Goal: Task Accomplishment & Management: Manage account settings

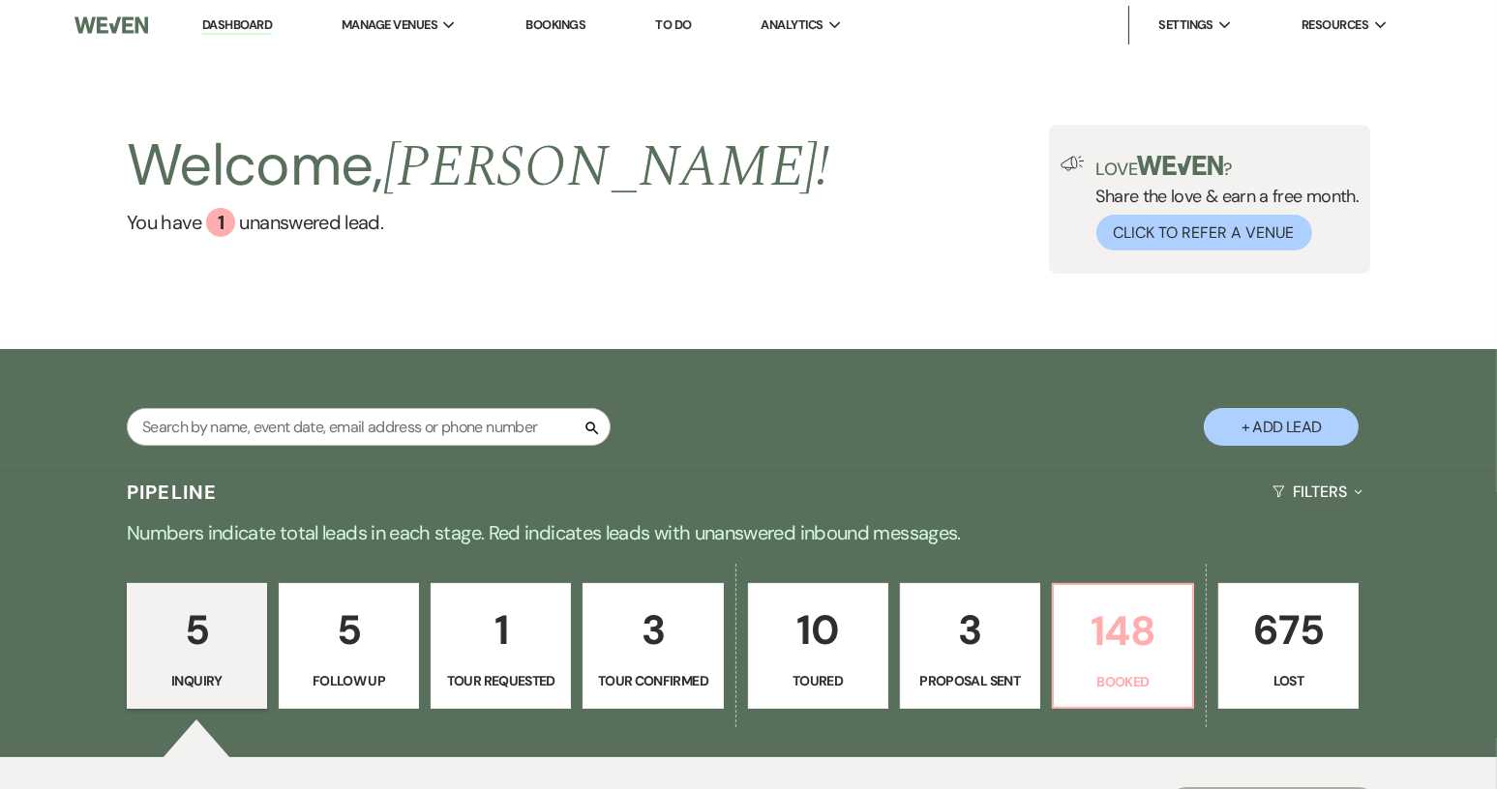
click at [1152, 648] on p "148" at bounding box center [1122, 631] width 115 height 65
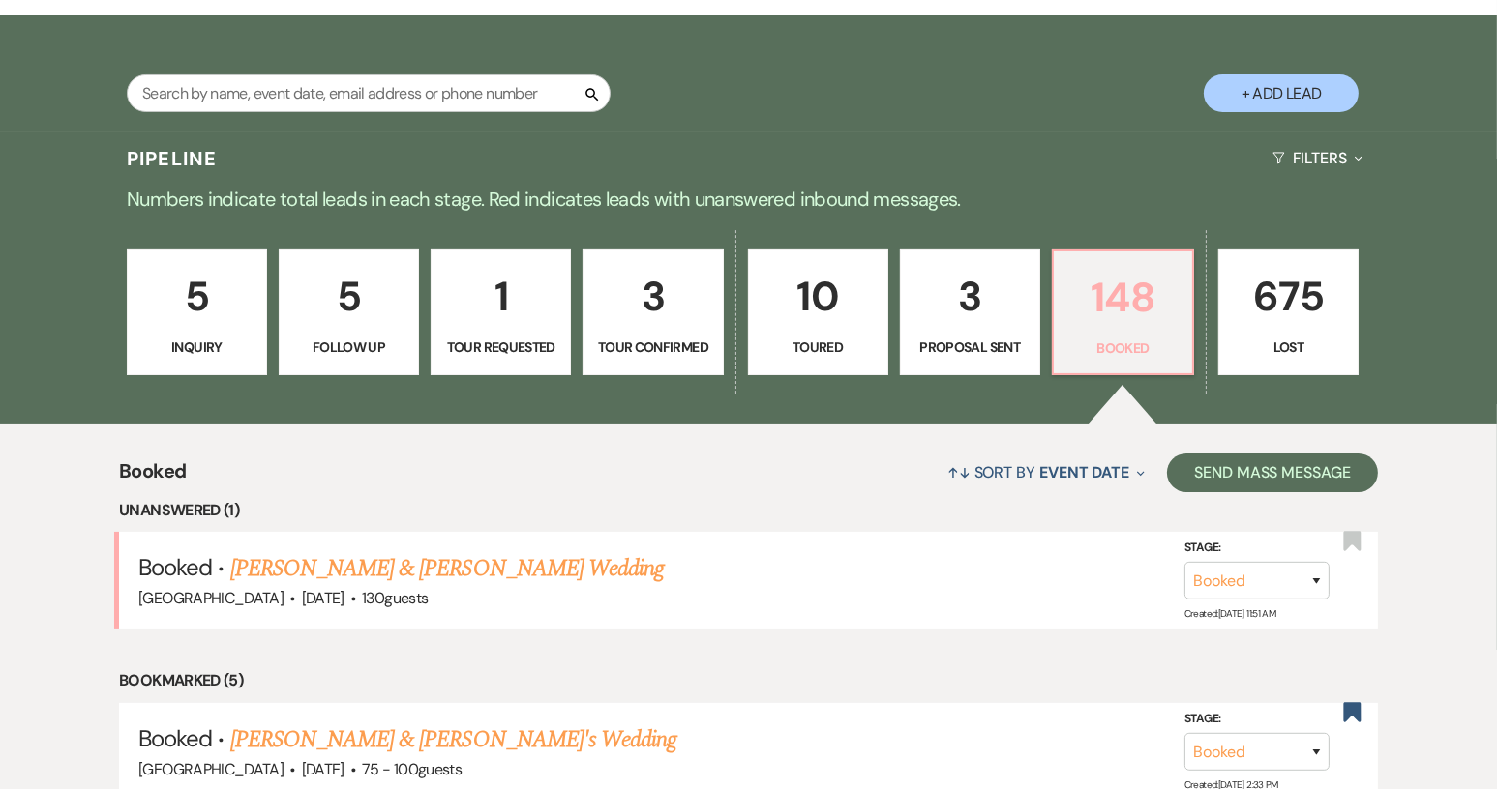
scroll to position [496, 0]
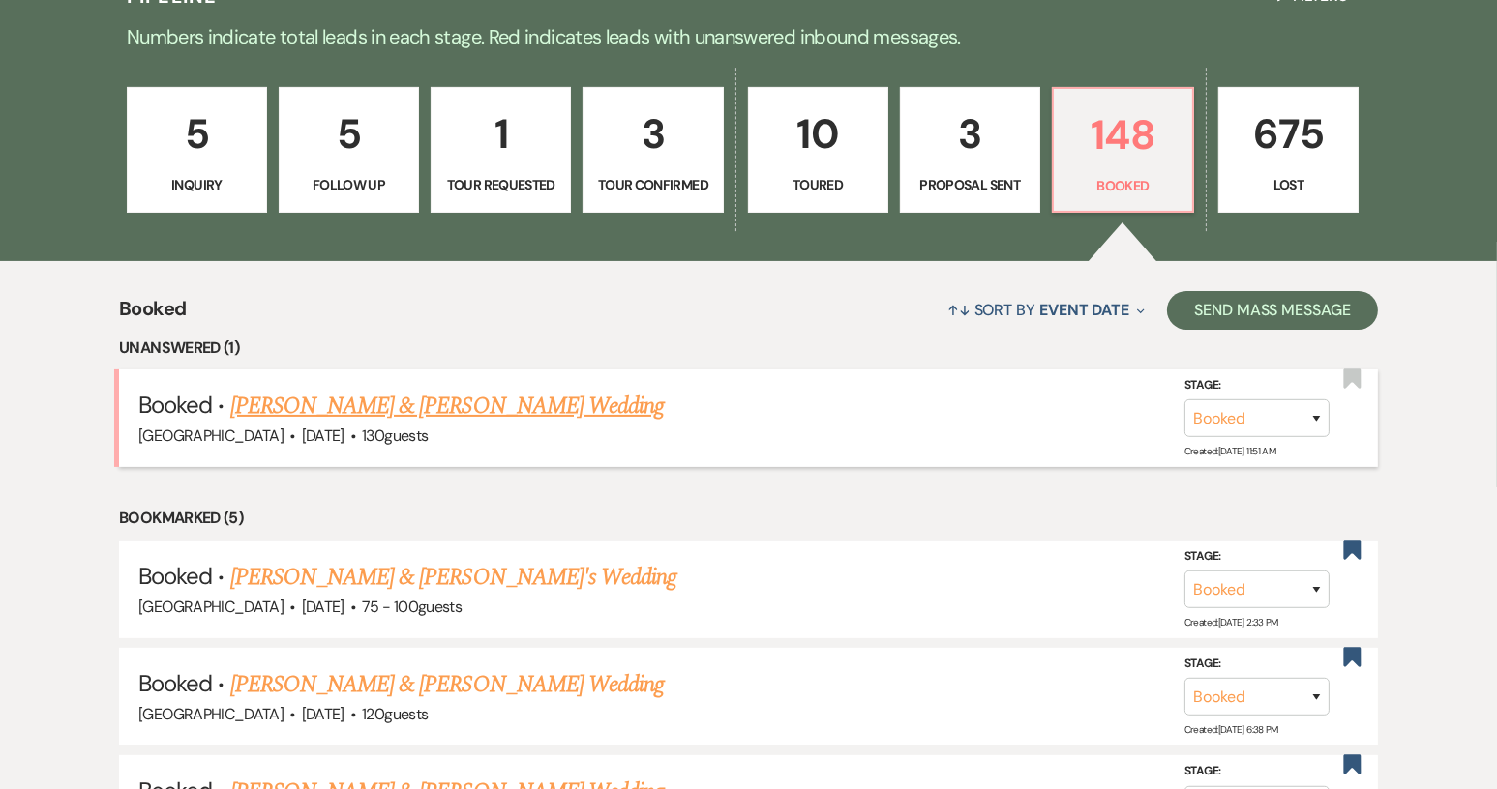
click at [437, 407] on link "McKenzie Bagwell & Jordan Bennefield's Wedding" at bounding box center [446, 406] width 433 height 35
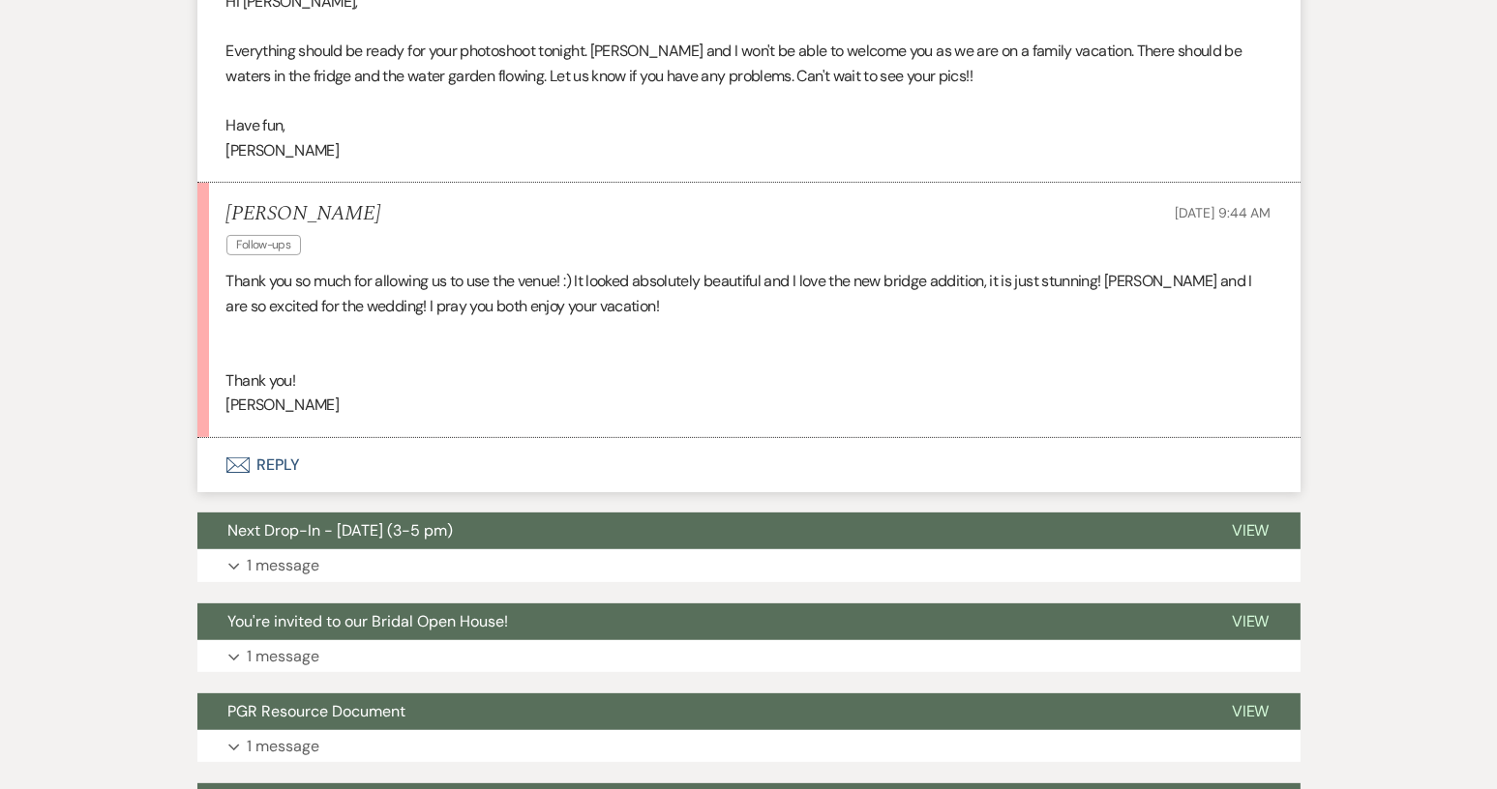
scroll to position [677, 0]
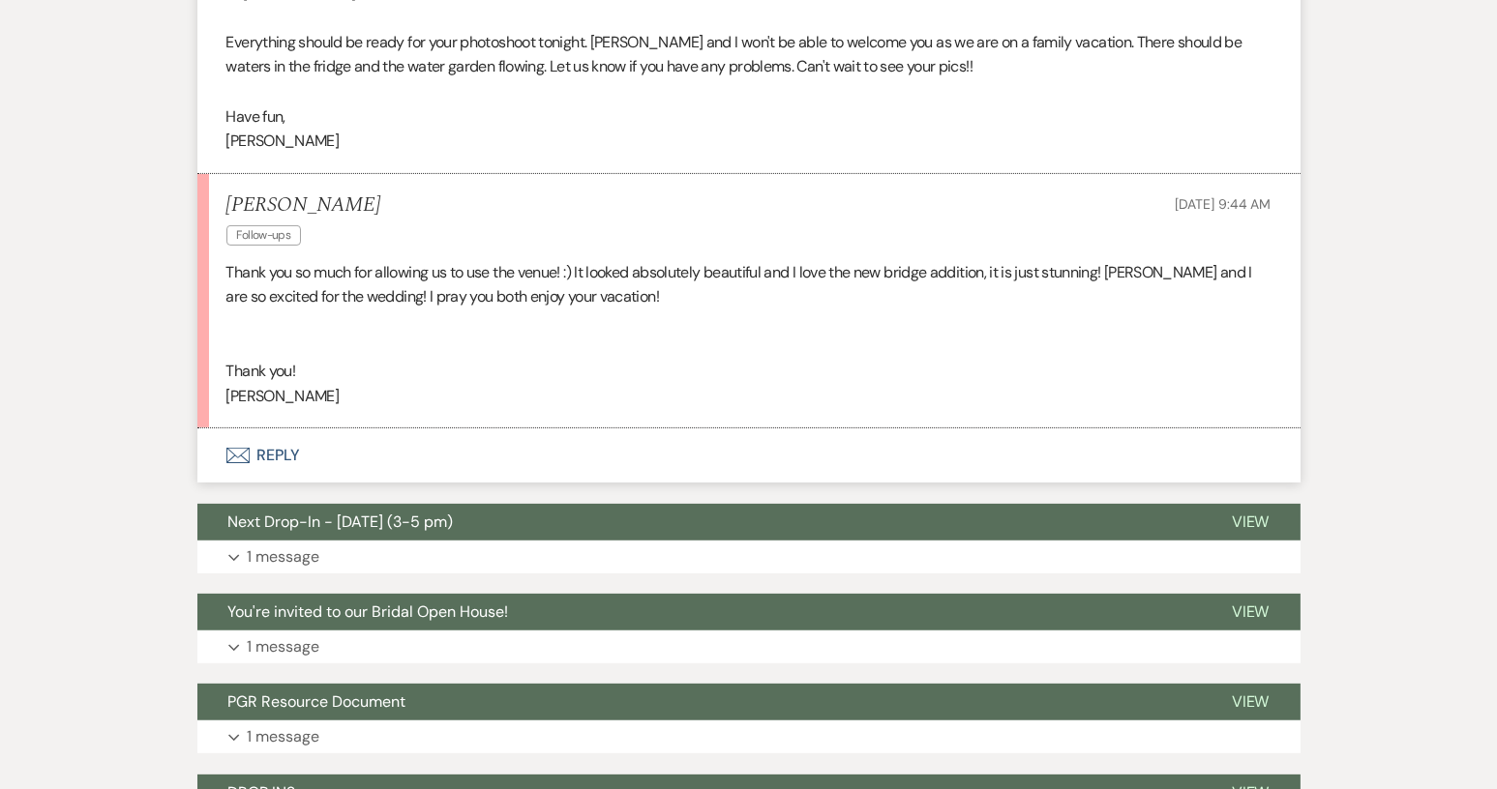
click at [286, 451] on button "Envelope Reply" at bounding box center [748, 456] width 1103 height 54
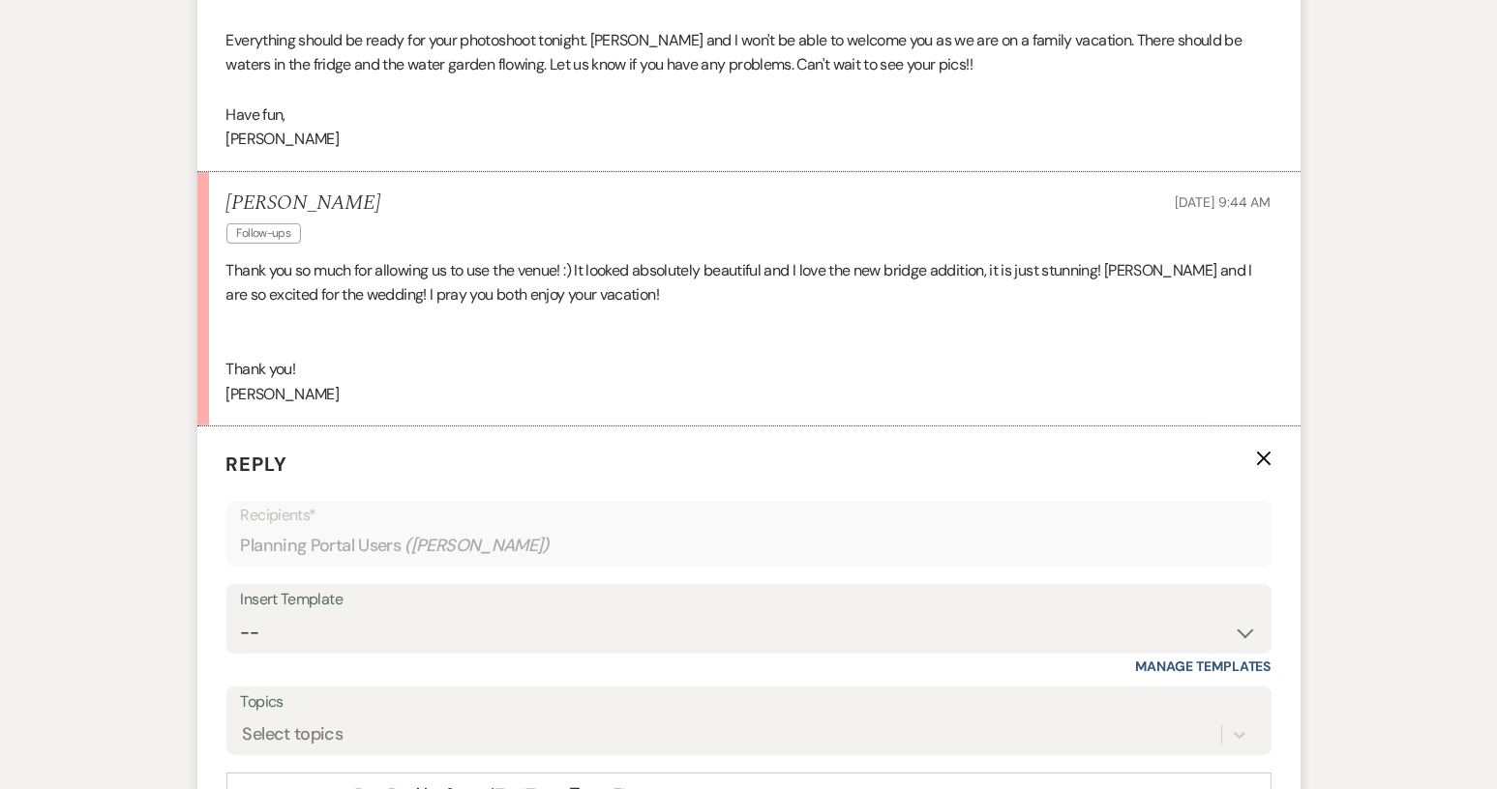
scroll to position [910, 0]
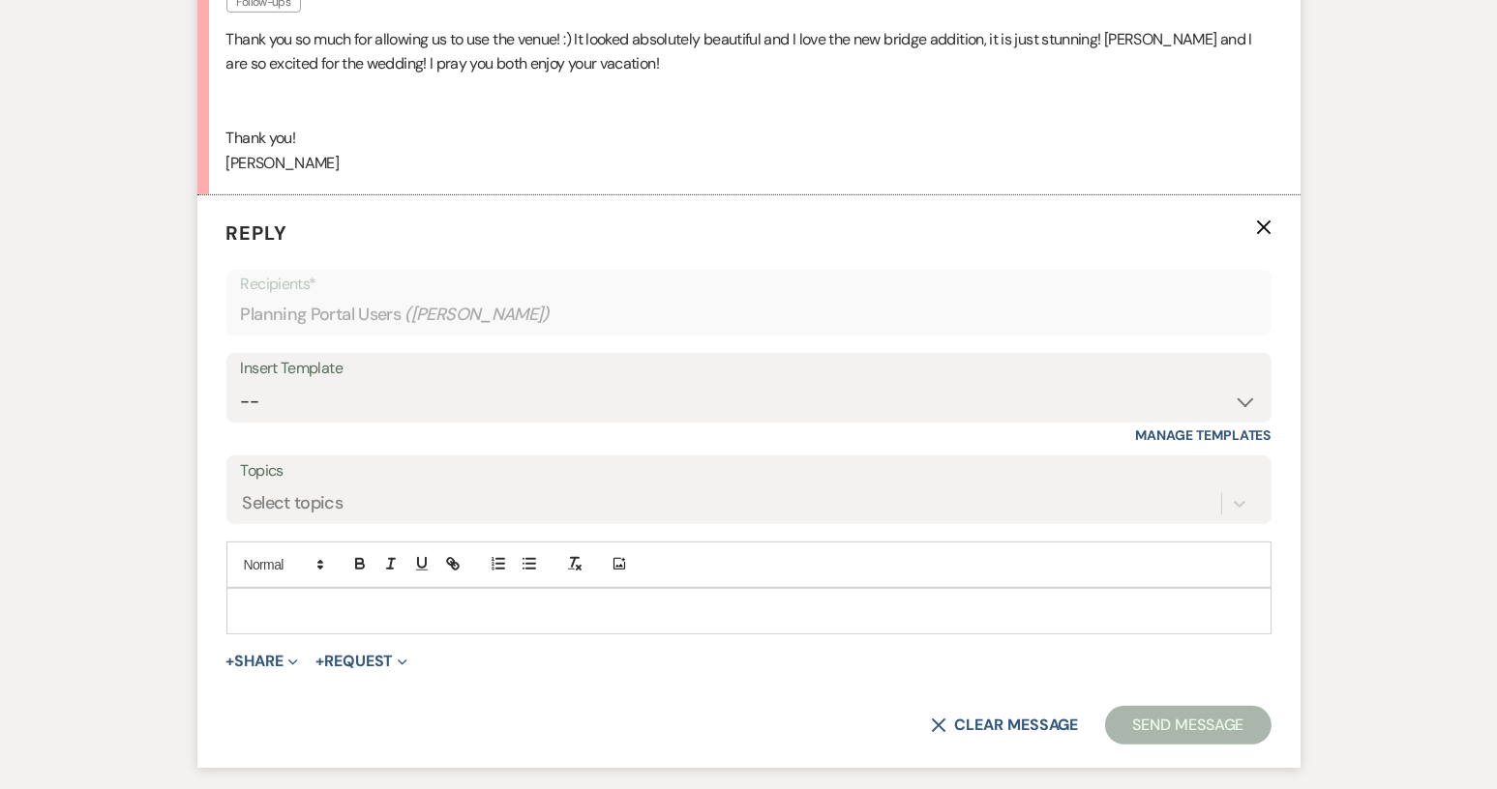
click at [284, 607] on p at bounding box center [749, 611] width 1014 height 21
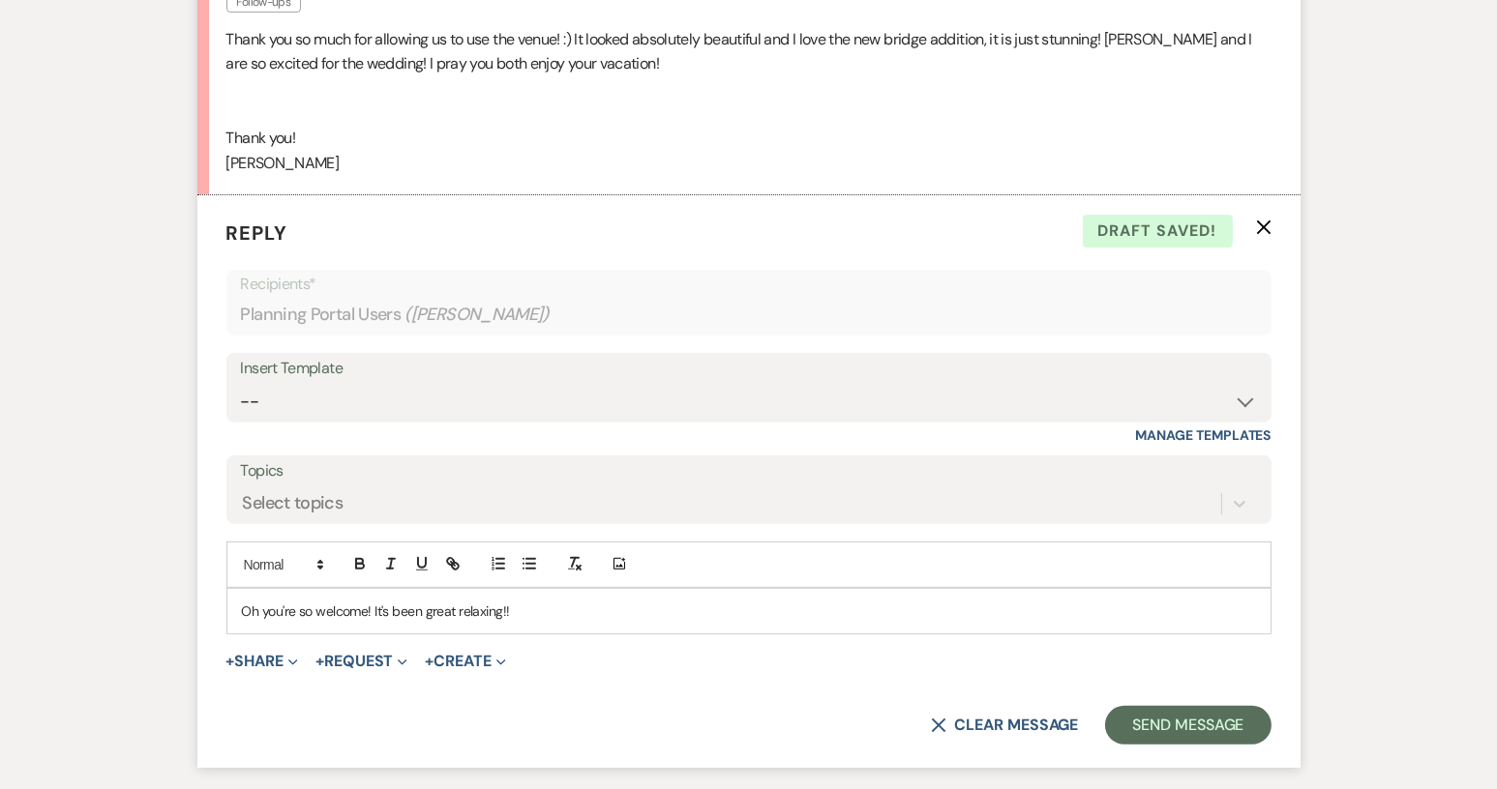
click at [374, 607] on p "Oh you're so welcome! It's been great relaxing!!" at bounding box center [749, 611] width 1014 height 21
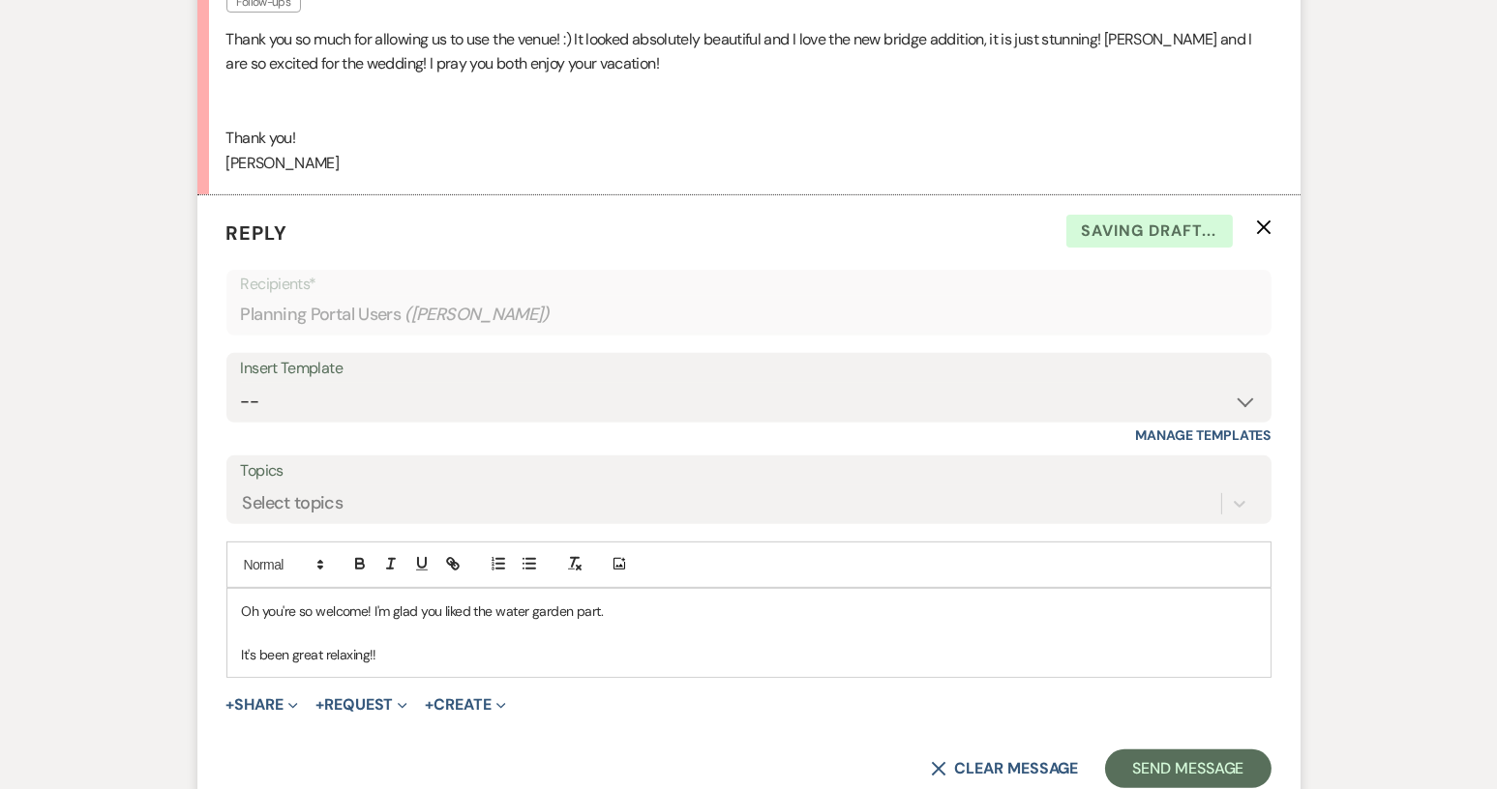
click at [440, 761] on div "X Clear message Send Message" at bounding box center [748, 769] width 1045 height 39
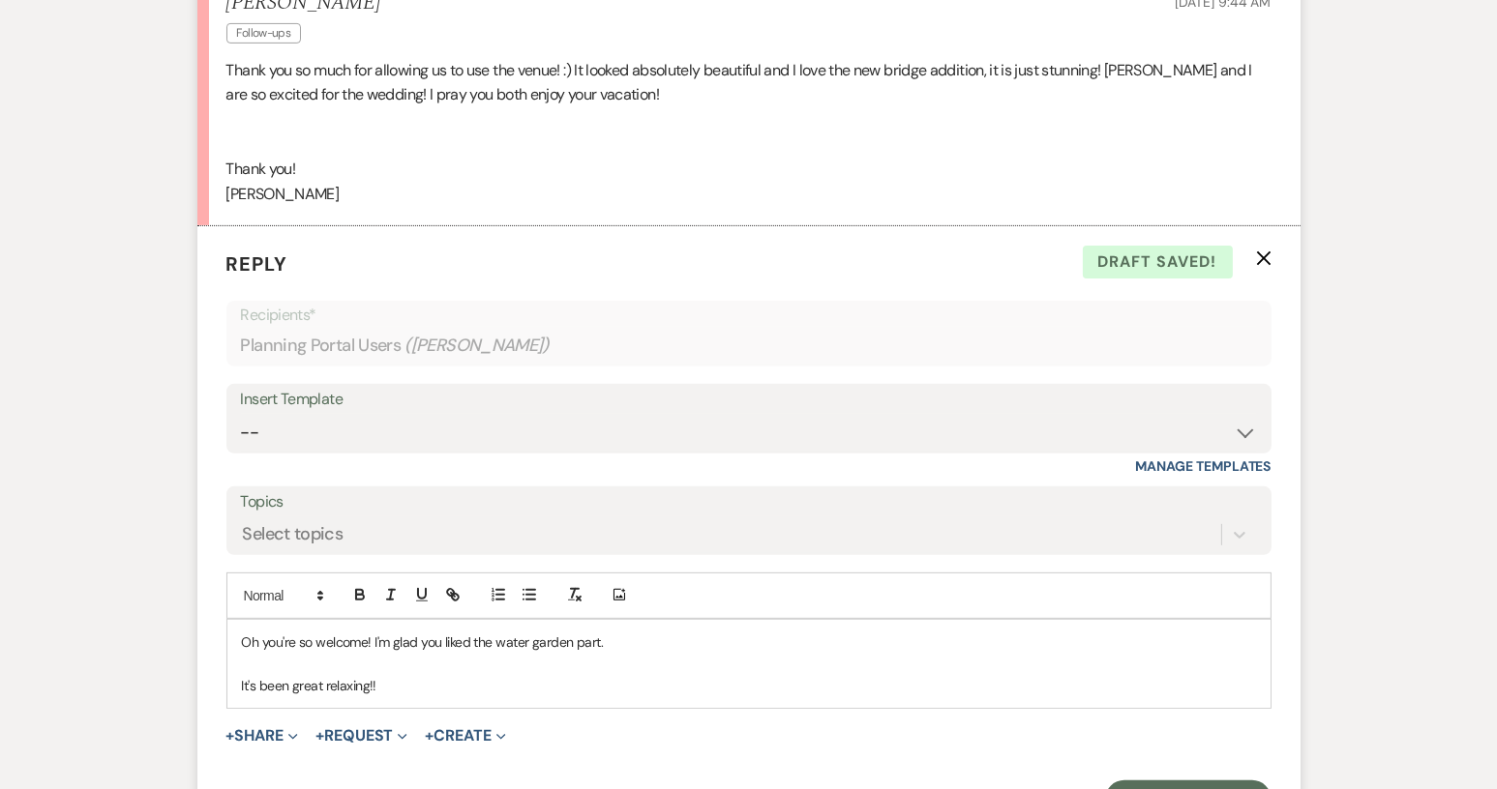
scroll to position [872, 0]
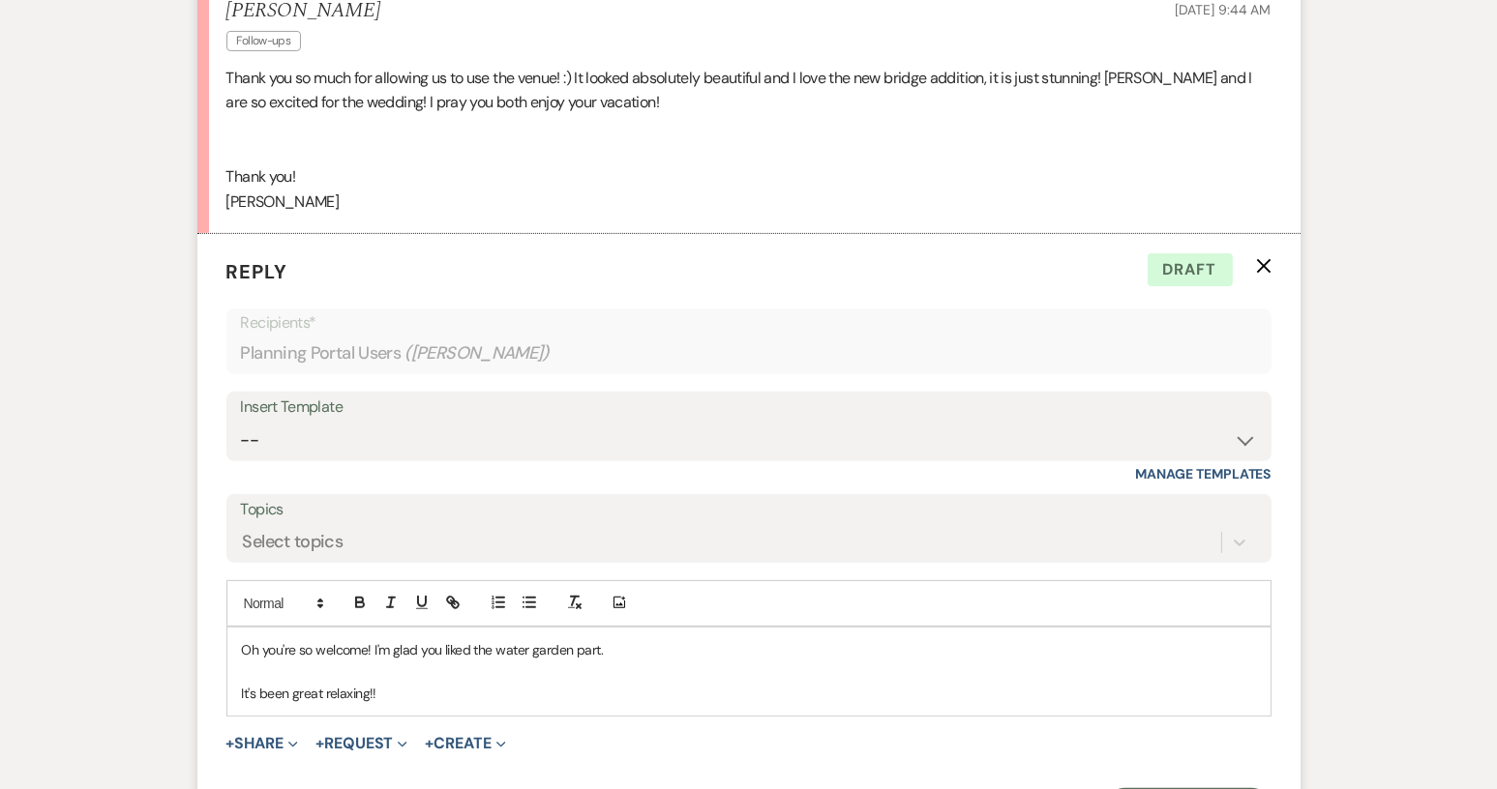
click at [378, 690] on p "It's been great relaxing!!" at bounding box center [749, 693] width 1014 height 21
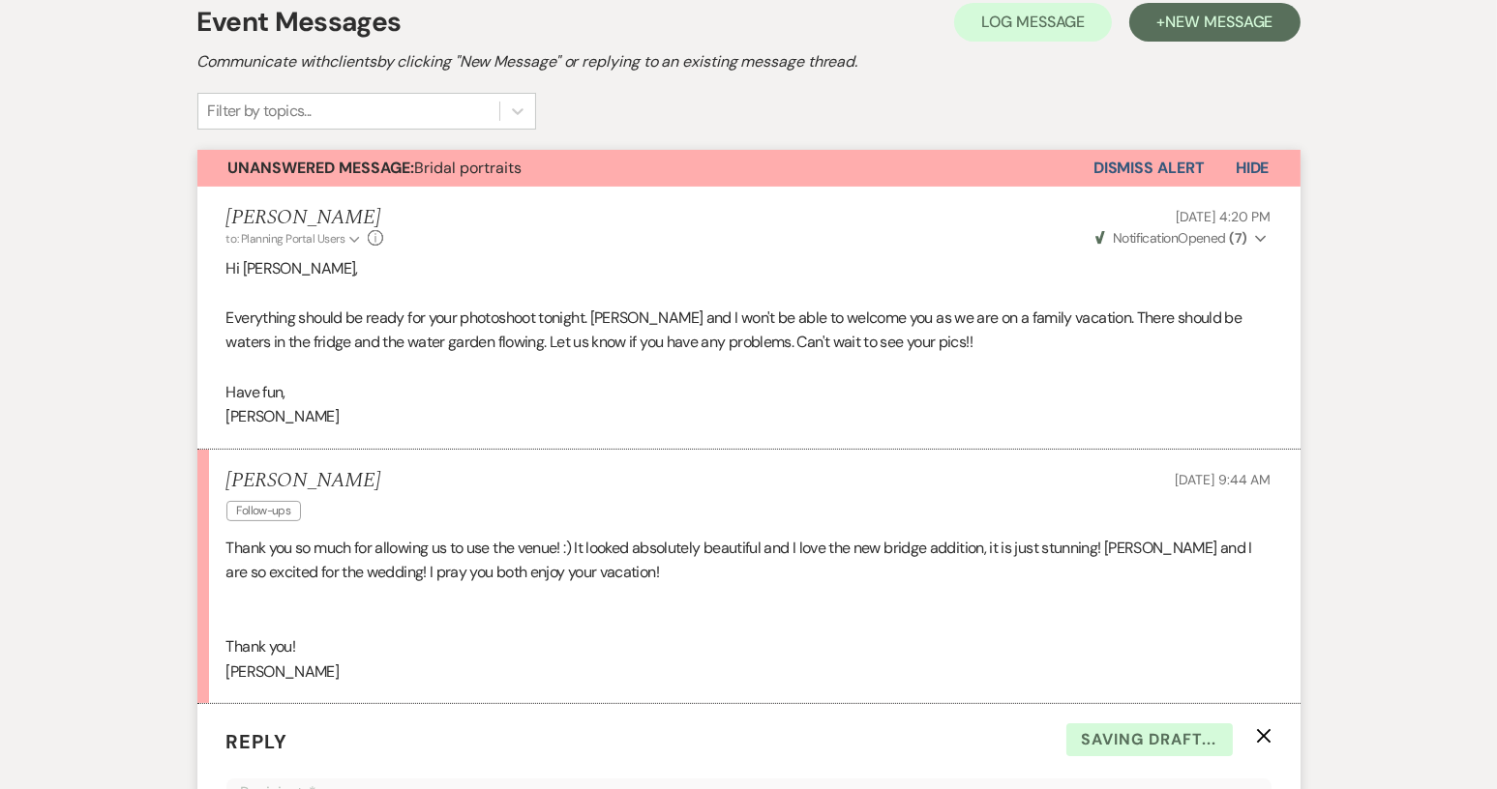
scroll to position [388, 0]
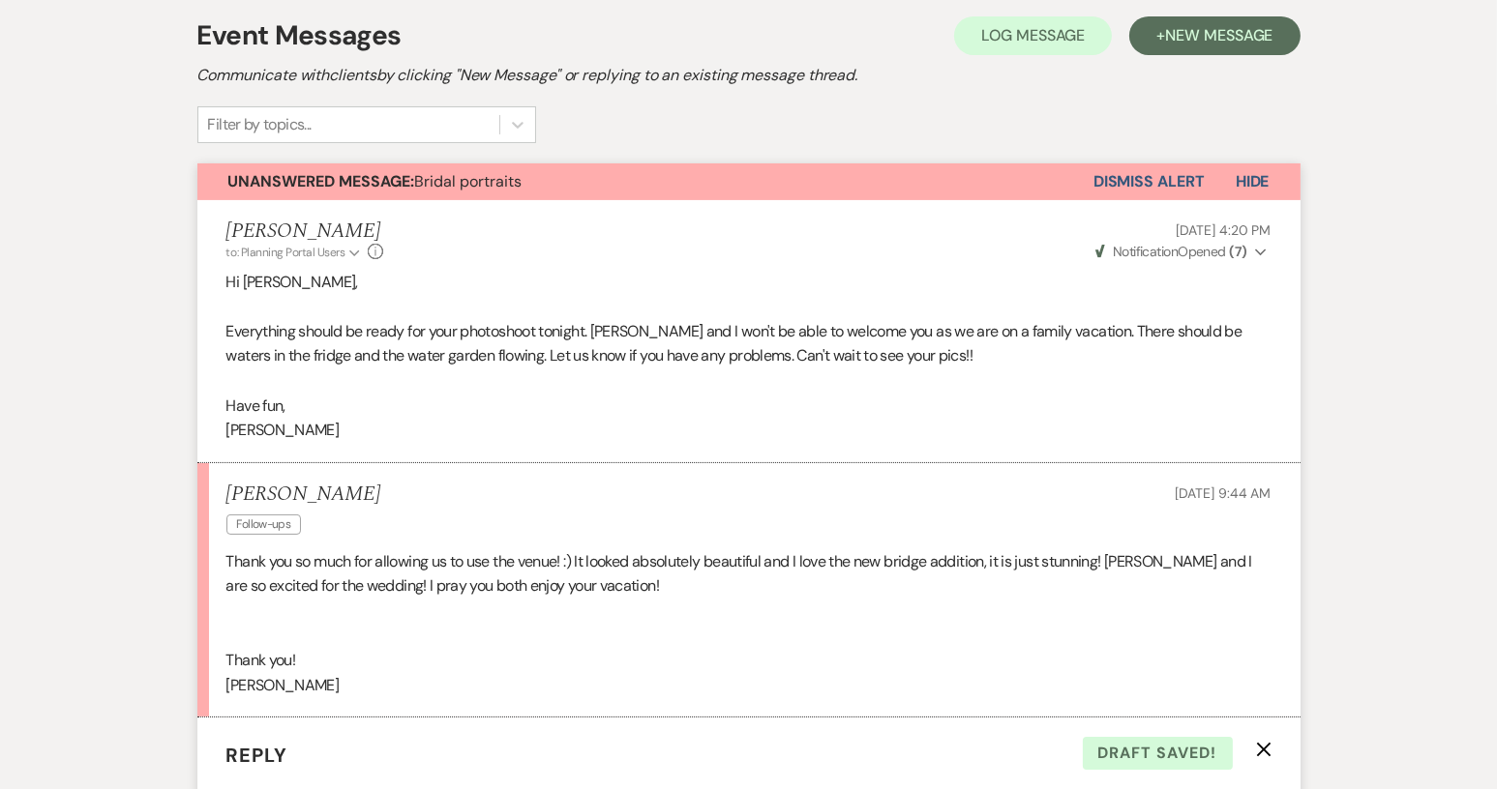
click at [1144, 181] on button "Dismiss Alert" at bounding box center [1148, 181] width 111 height 37
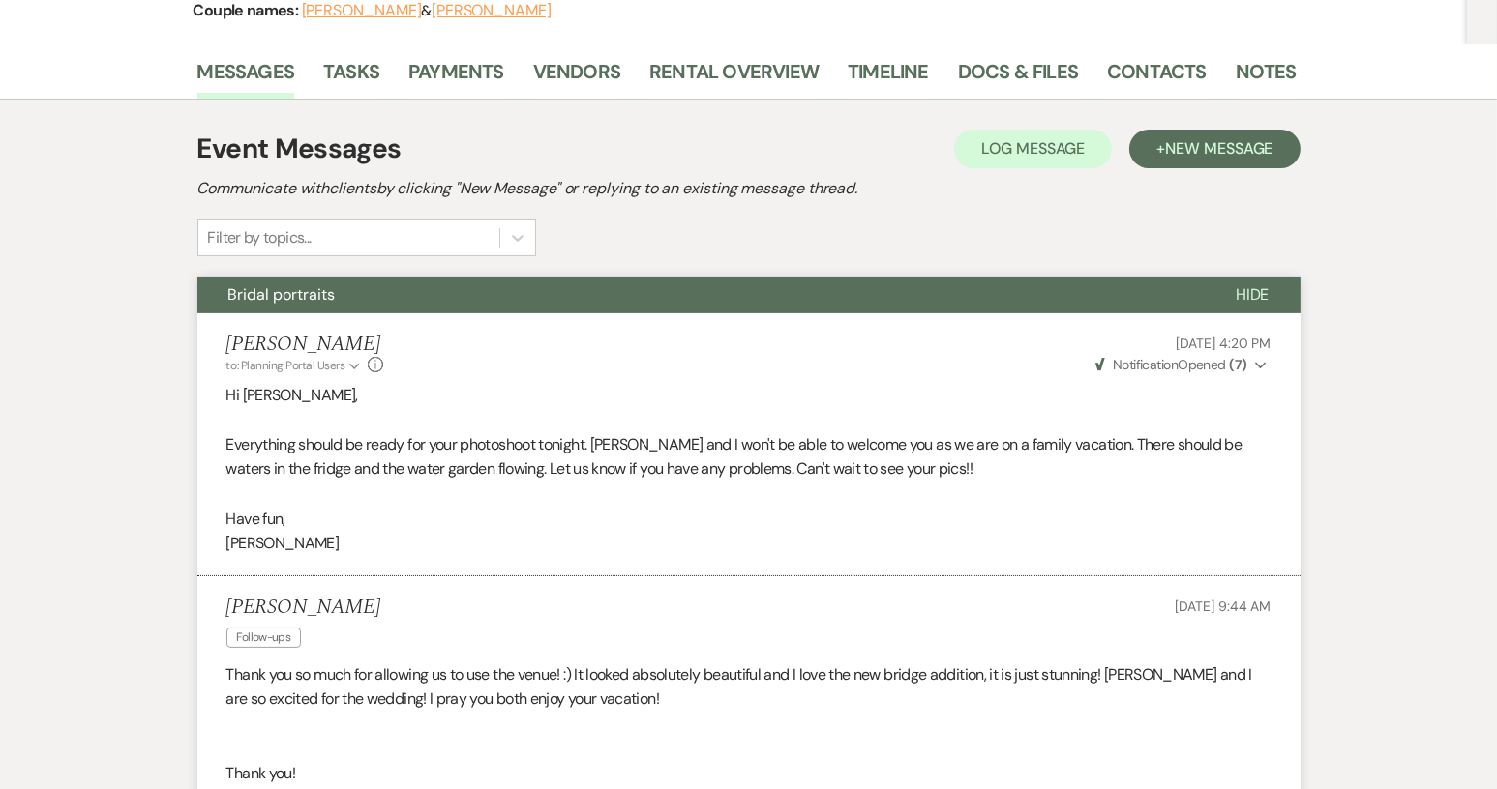
scroll to position [1, 0]
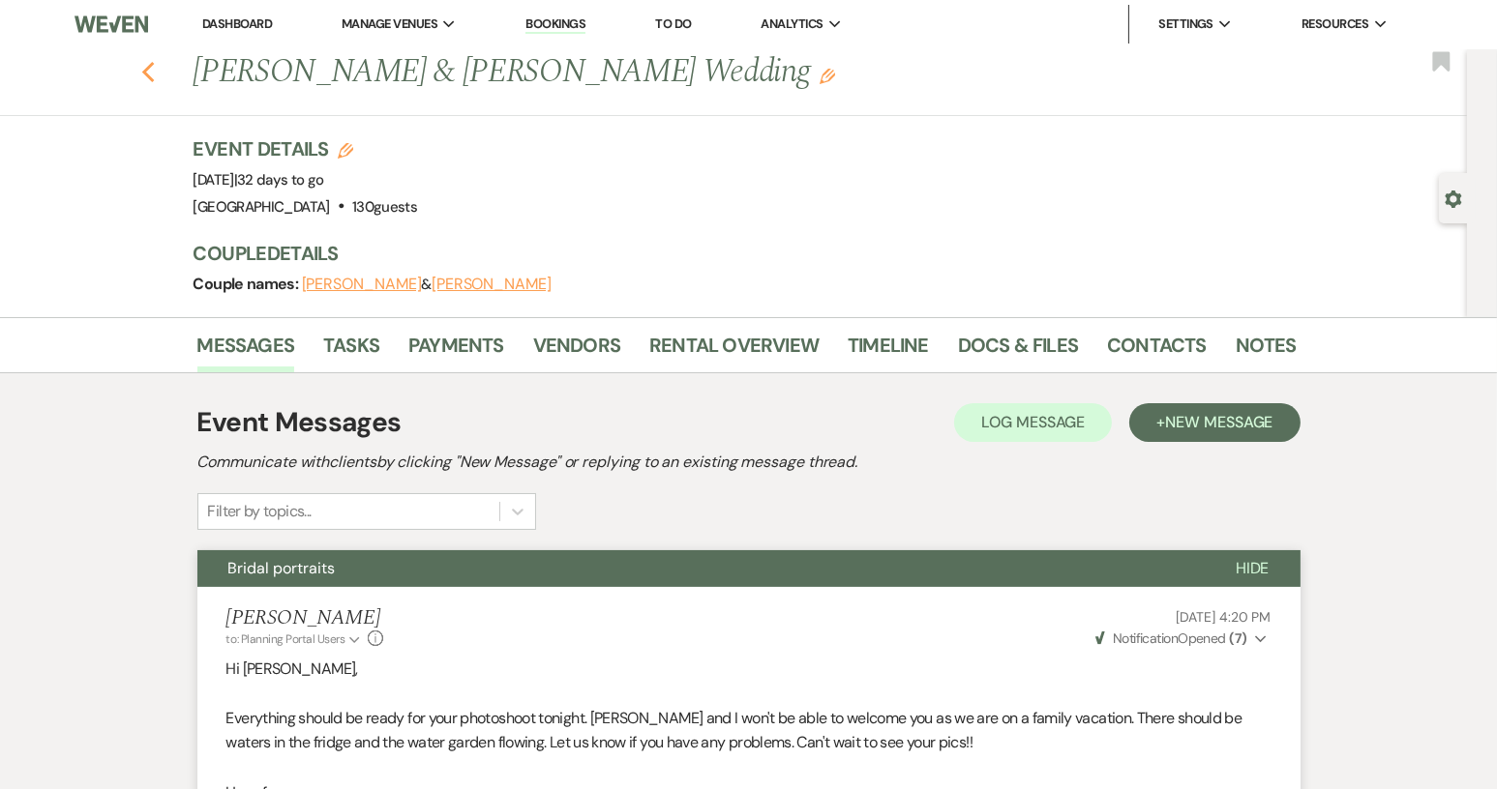
click at [154, 67] on use "button" at bounding box center [147, 72] width 13 height 21
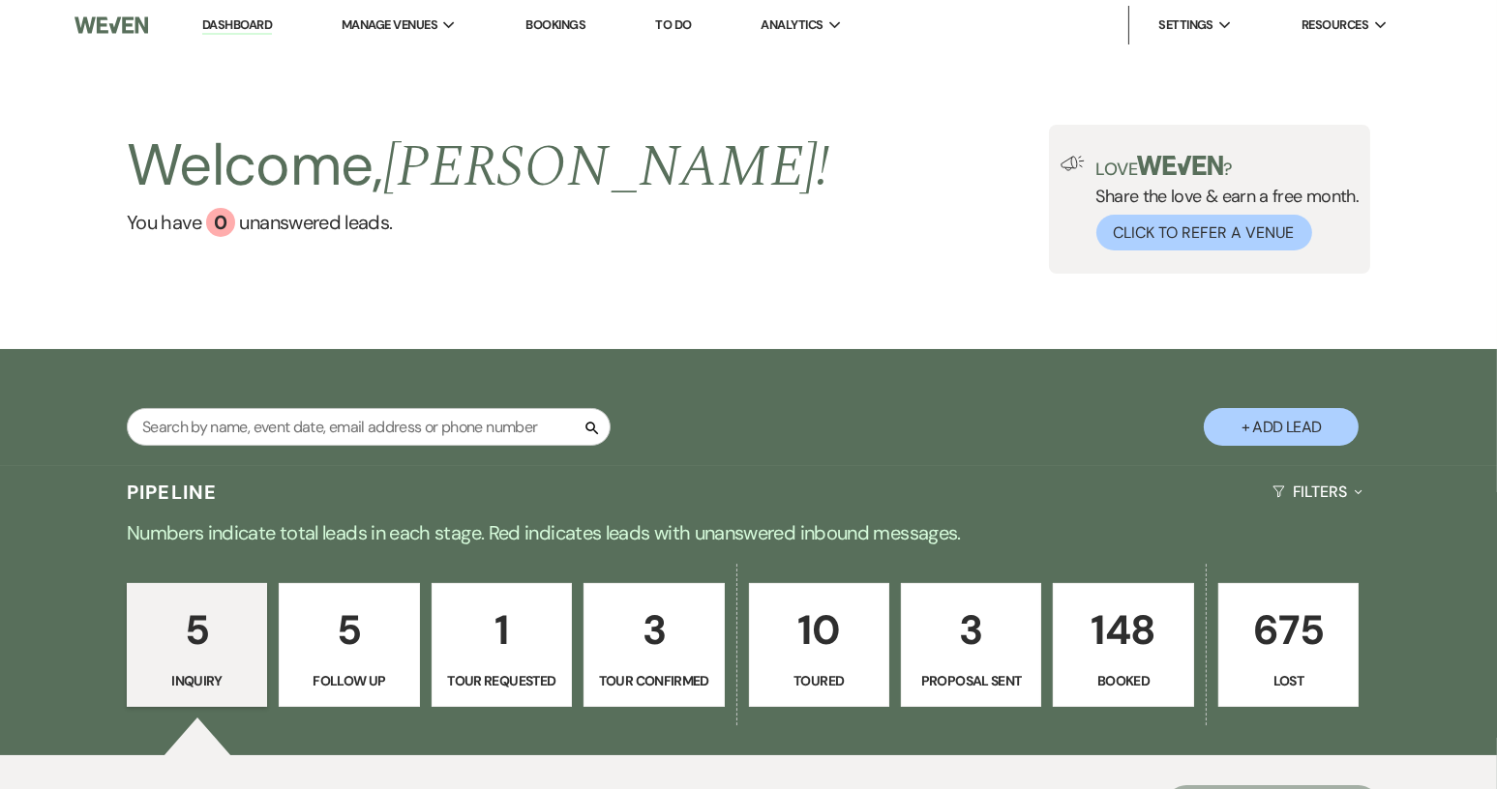
click at [226, 647] on p "5" at bounding box center [196, 630] width 115 height 65
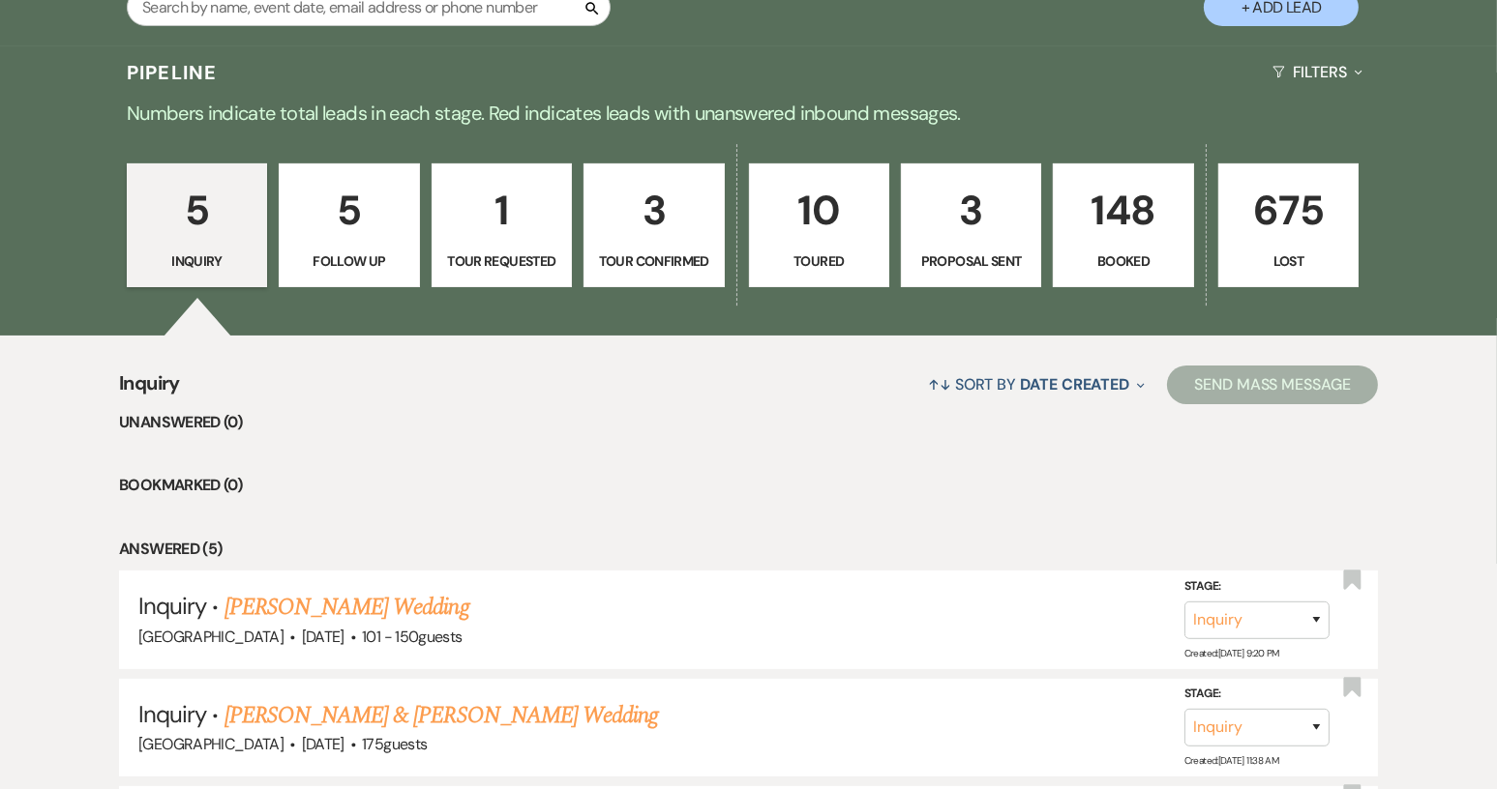
scroll to position [387, 0]
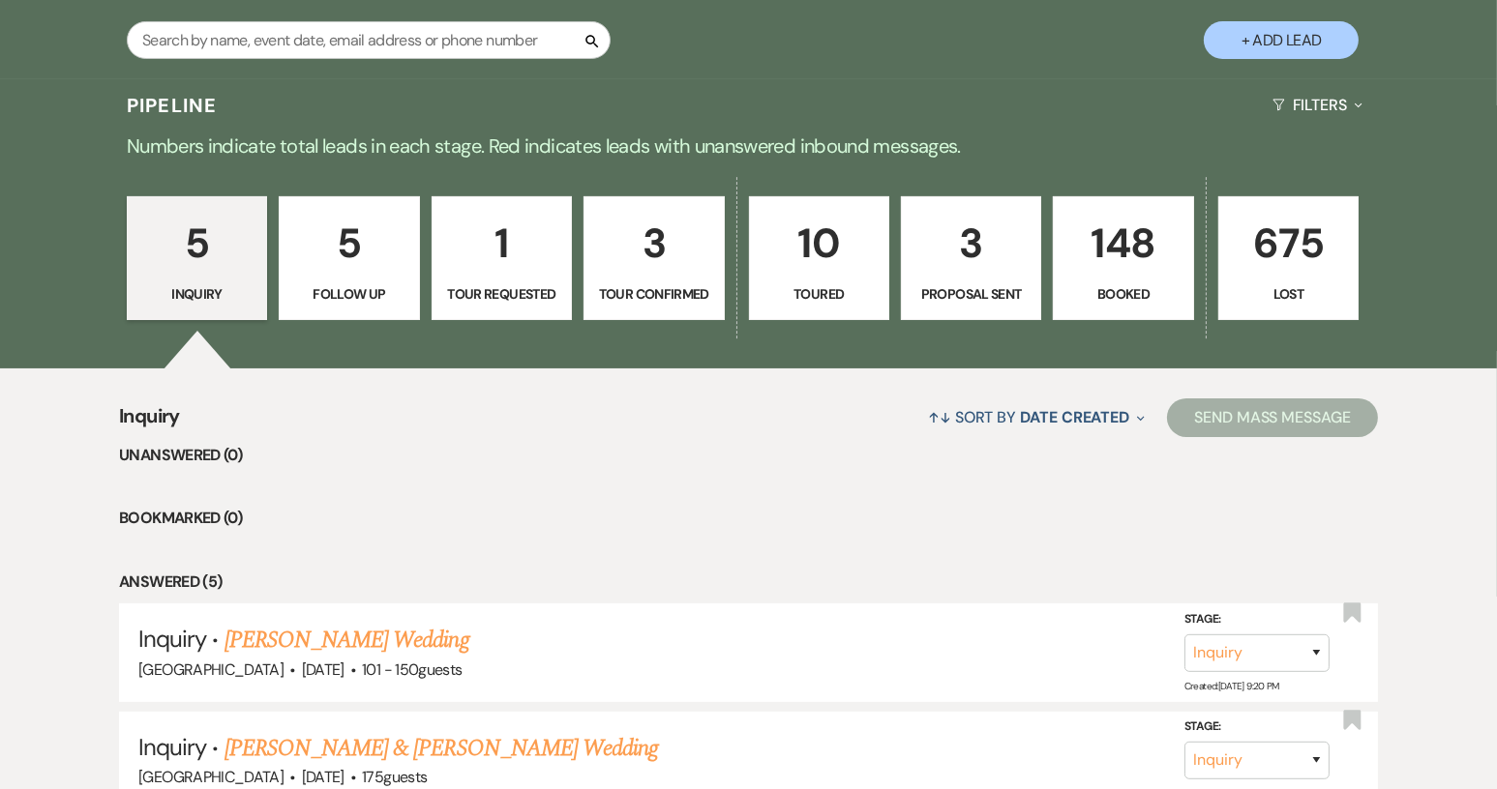
click at [347, 253] on p "5" at bounding box center [348, 243] width 115 height 65
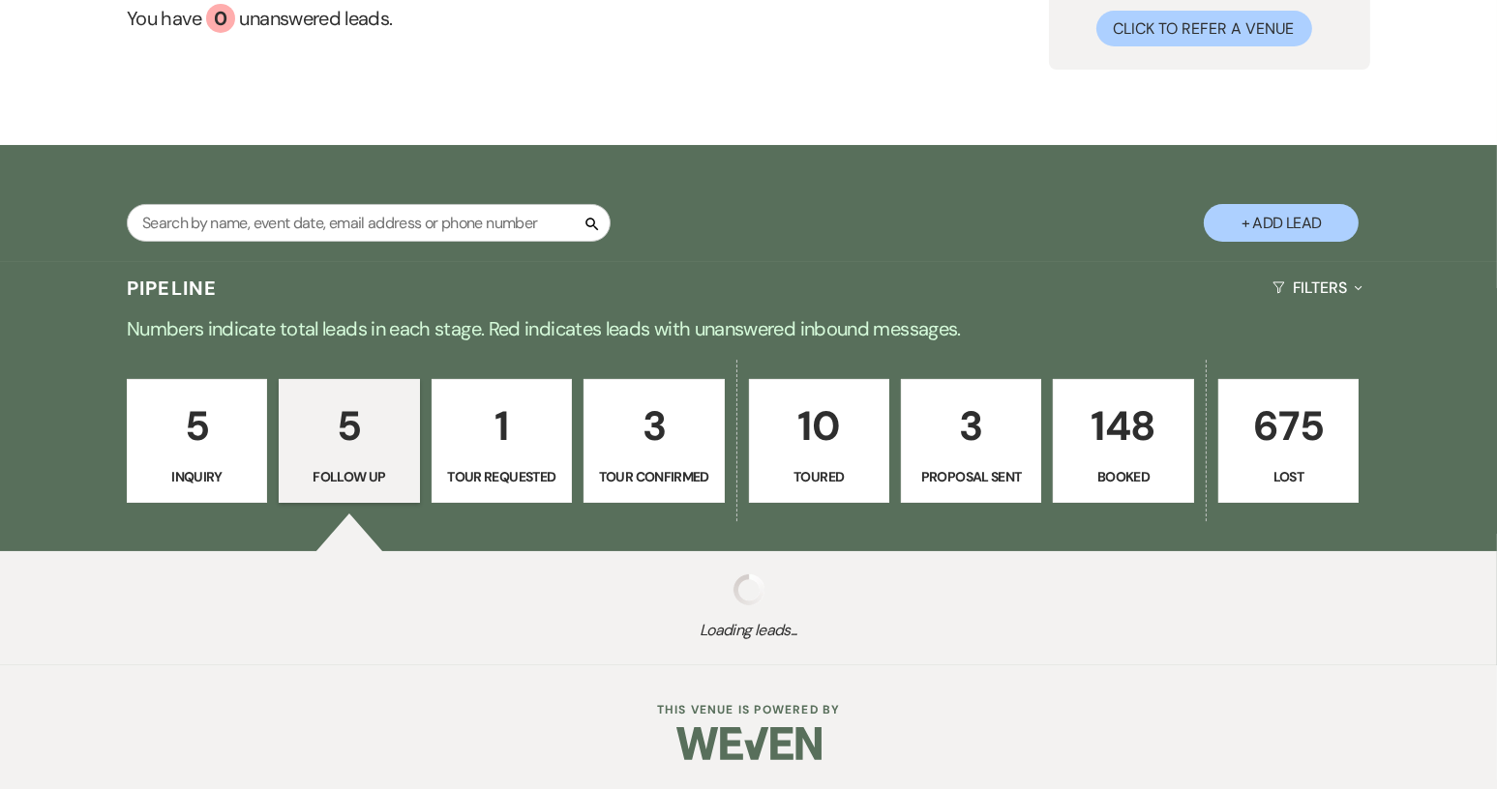
select select "9"
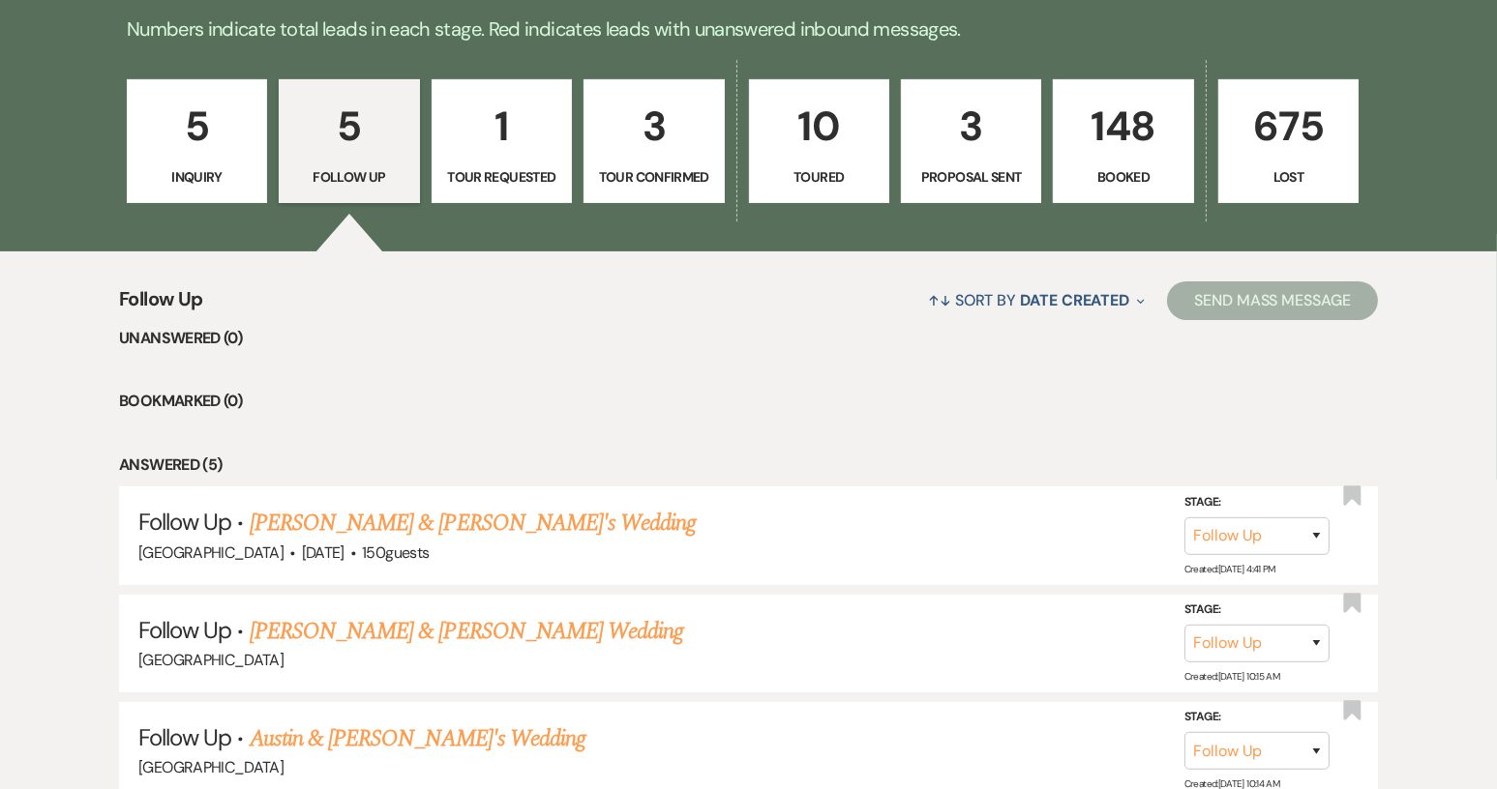
scroll to position [484, 0]
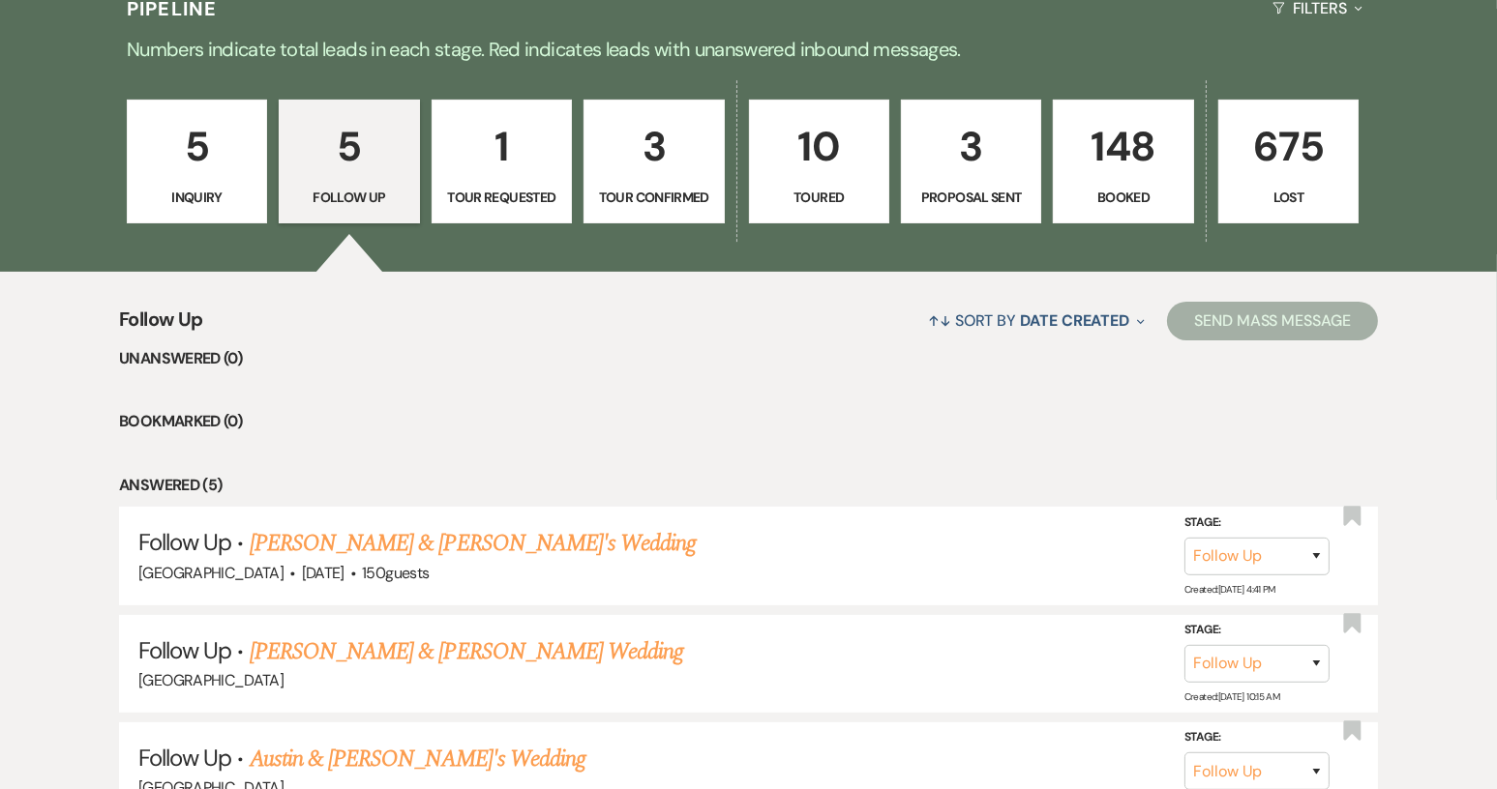
click at [479, 189] on p "Tour Requested" at bounding box center [501, 197] width 115 height 21
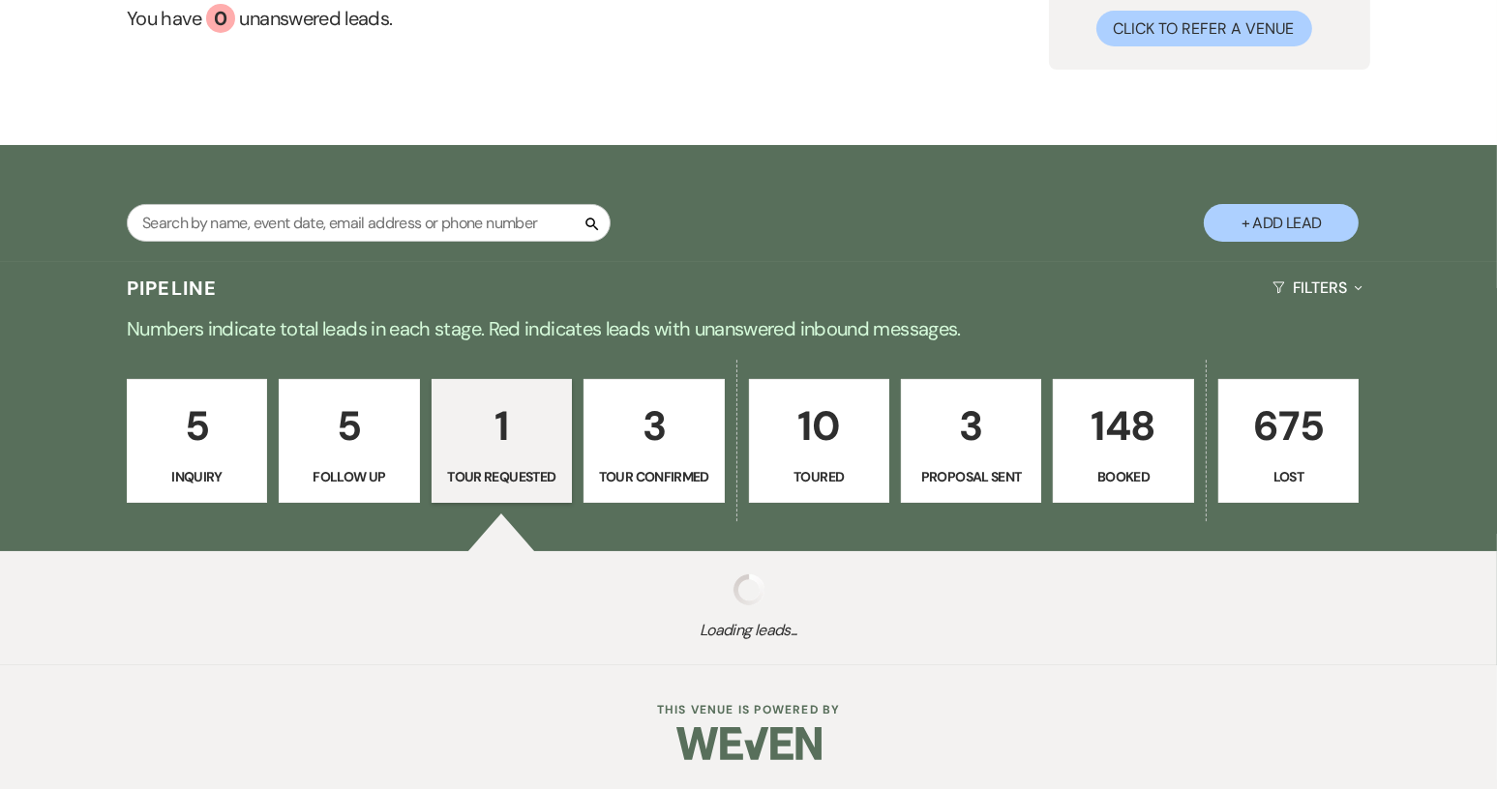
scroll to position [455, 0]
select select "2"
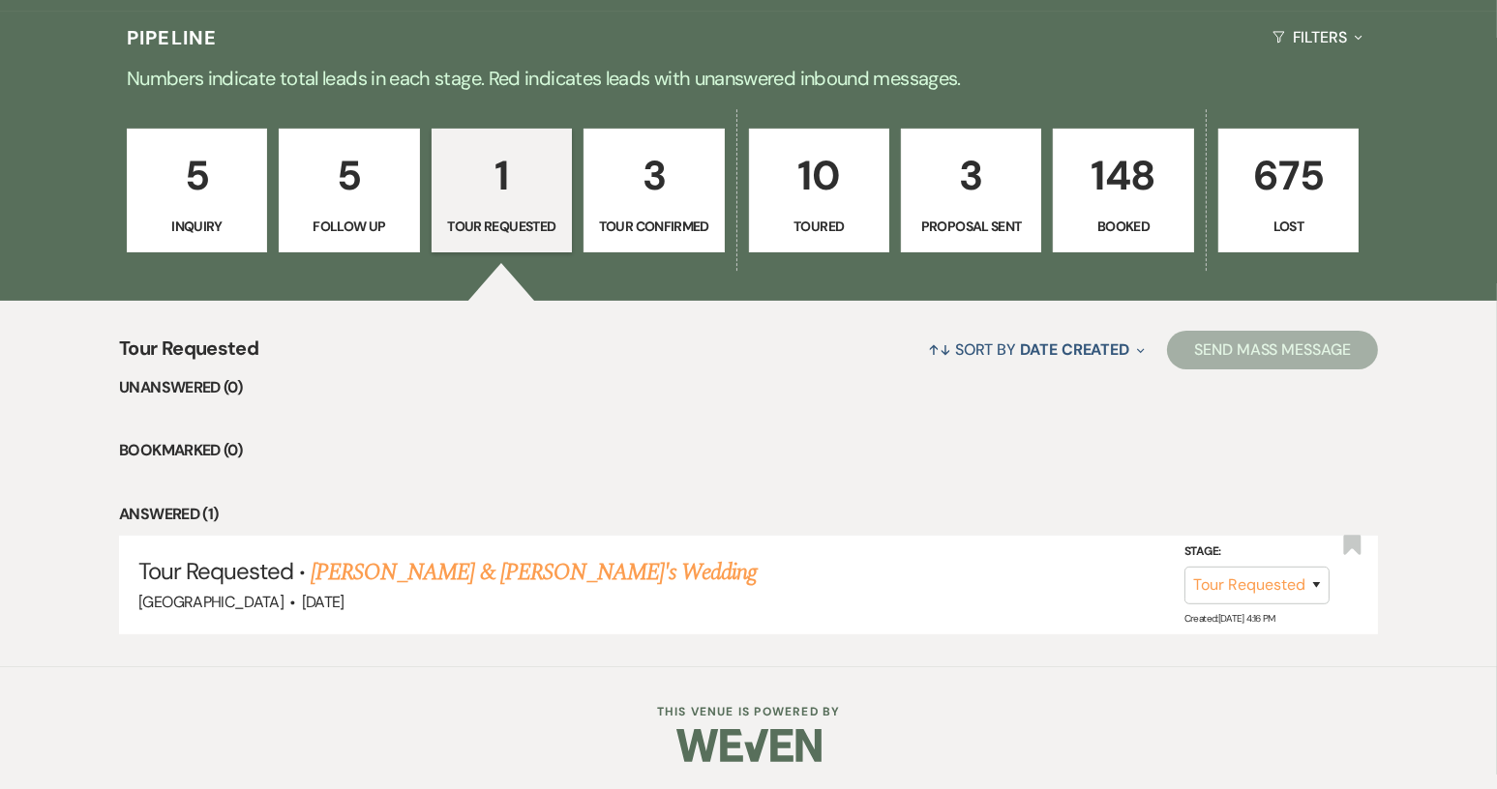
click at [630, 185] on p "3" at bounding box center [653, 175] width 115 height 65
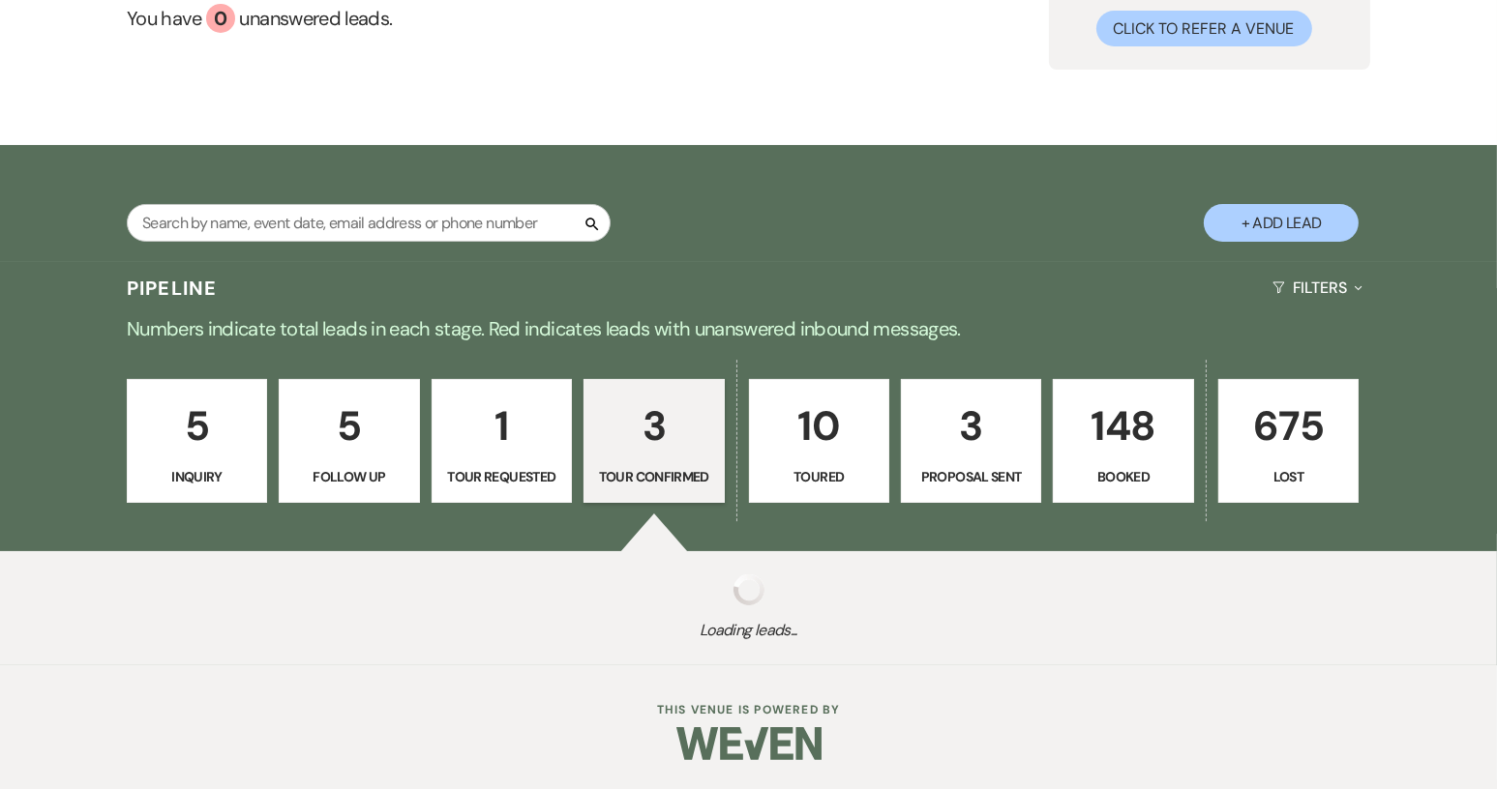
select select "4"
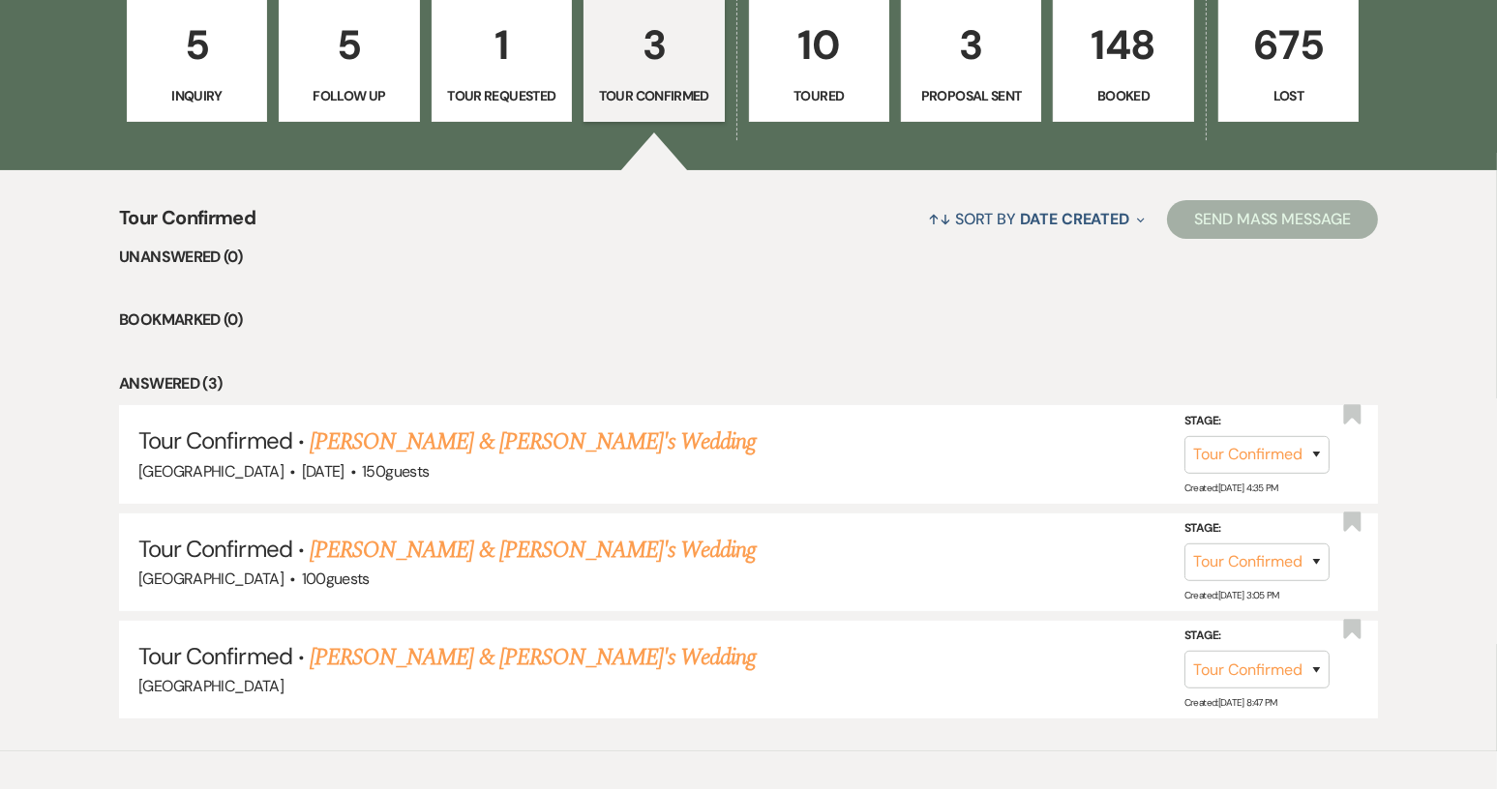
scroll to position [551, 0]
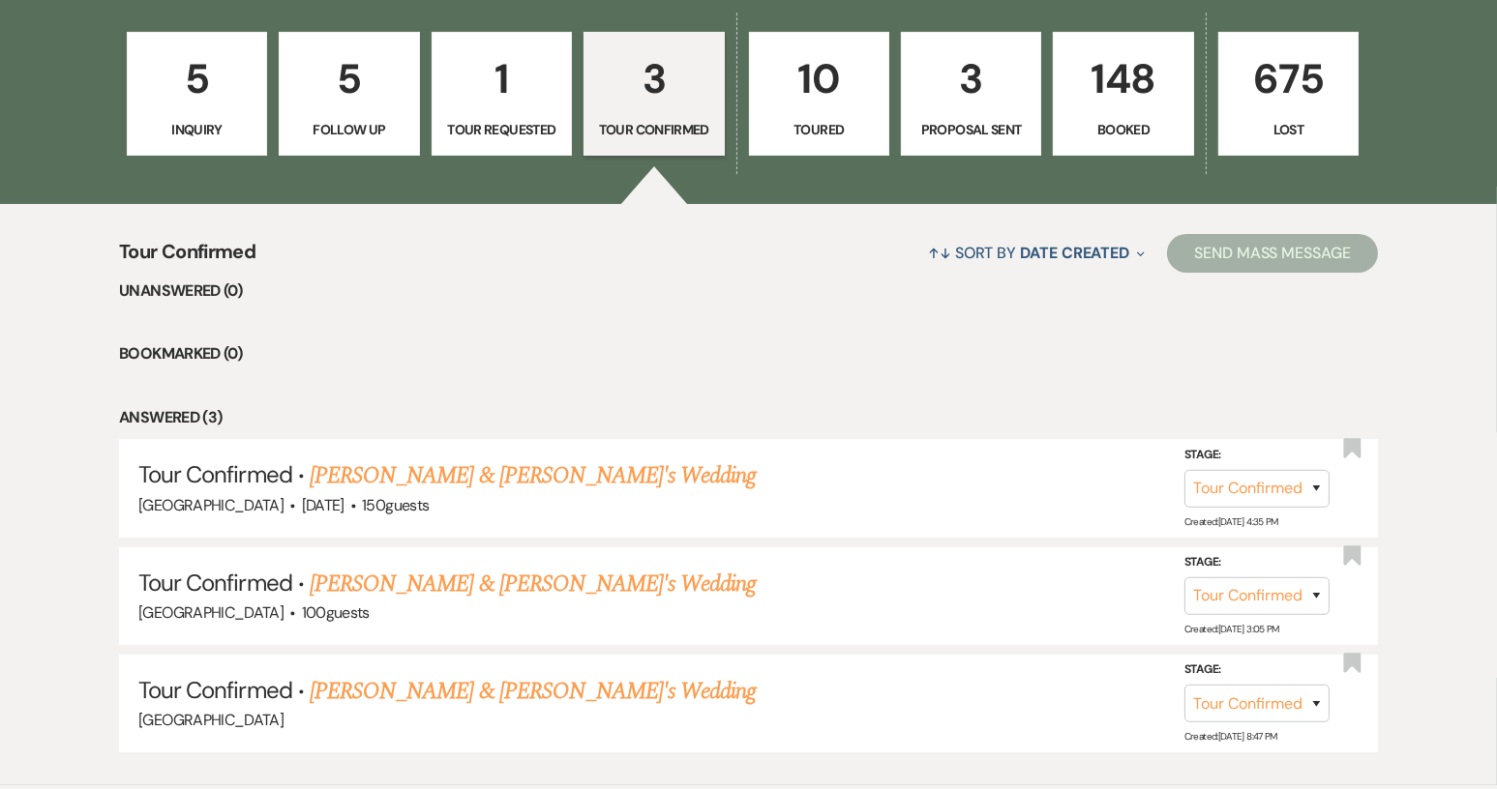
click at [828, 132] on p "Toured" at bounding box center [818, 129] width 115 height 21
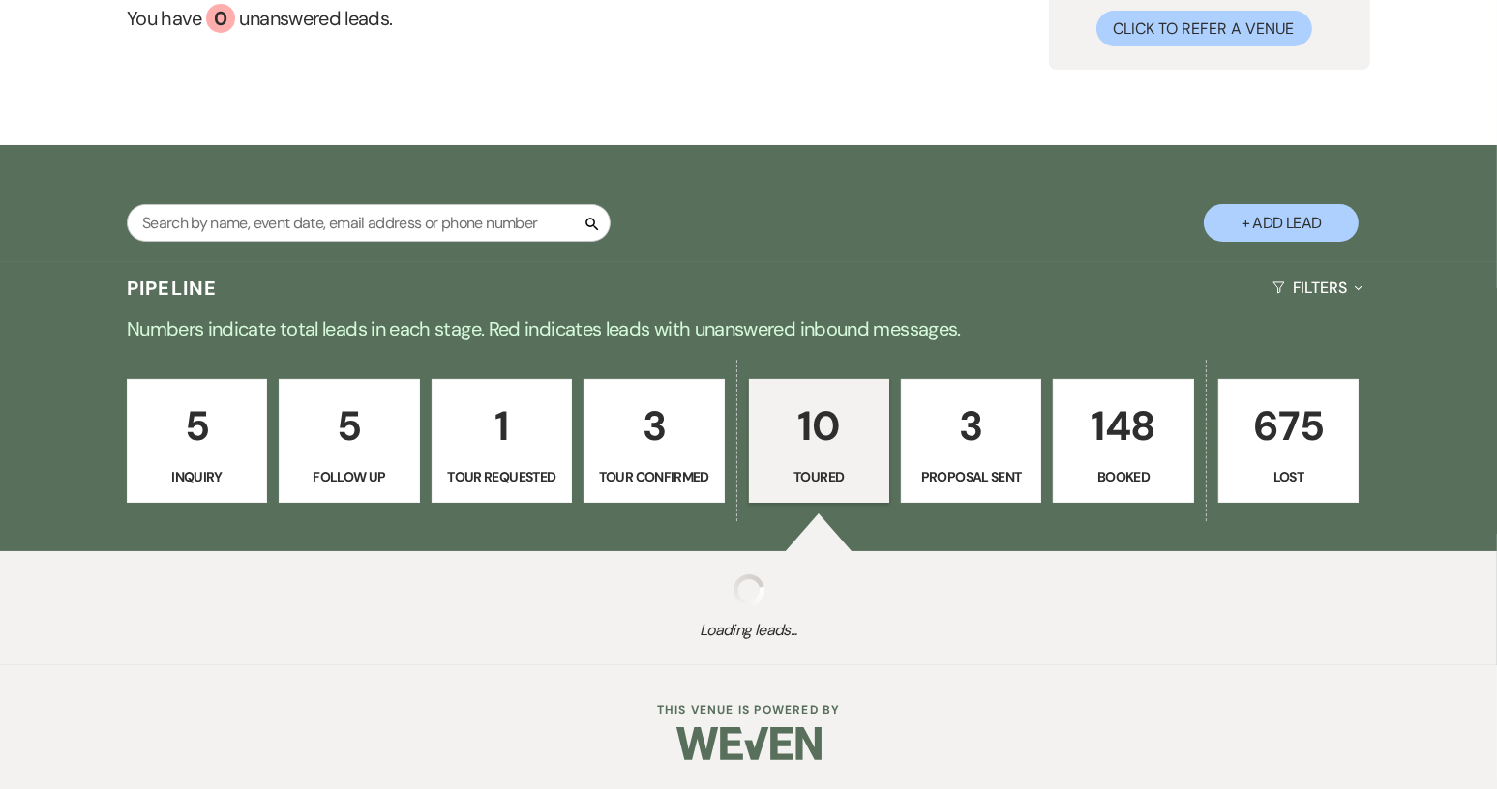
select select "5"
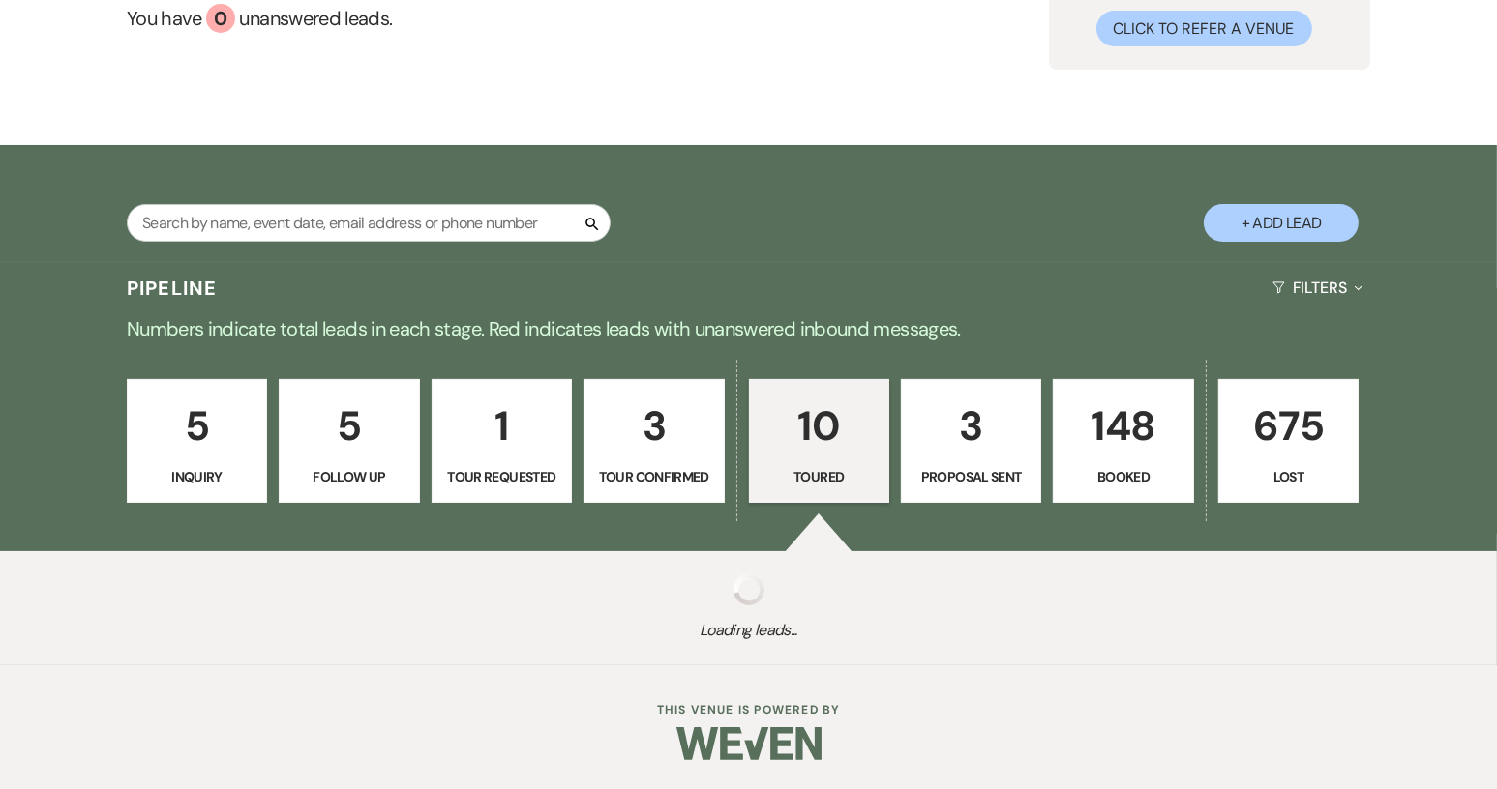
select select "5"
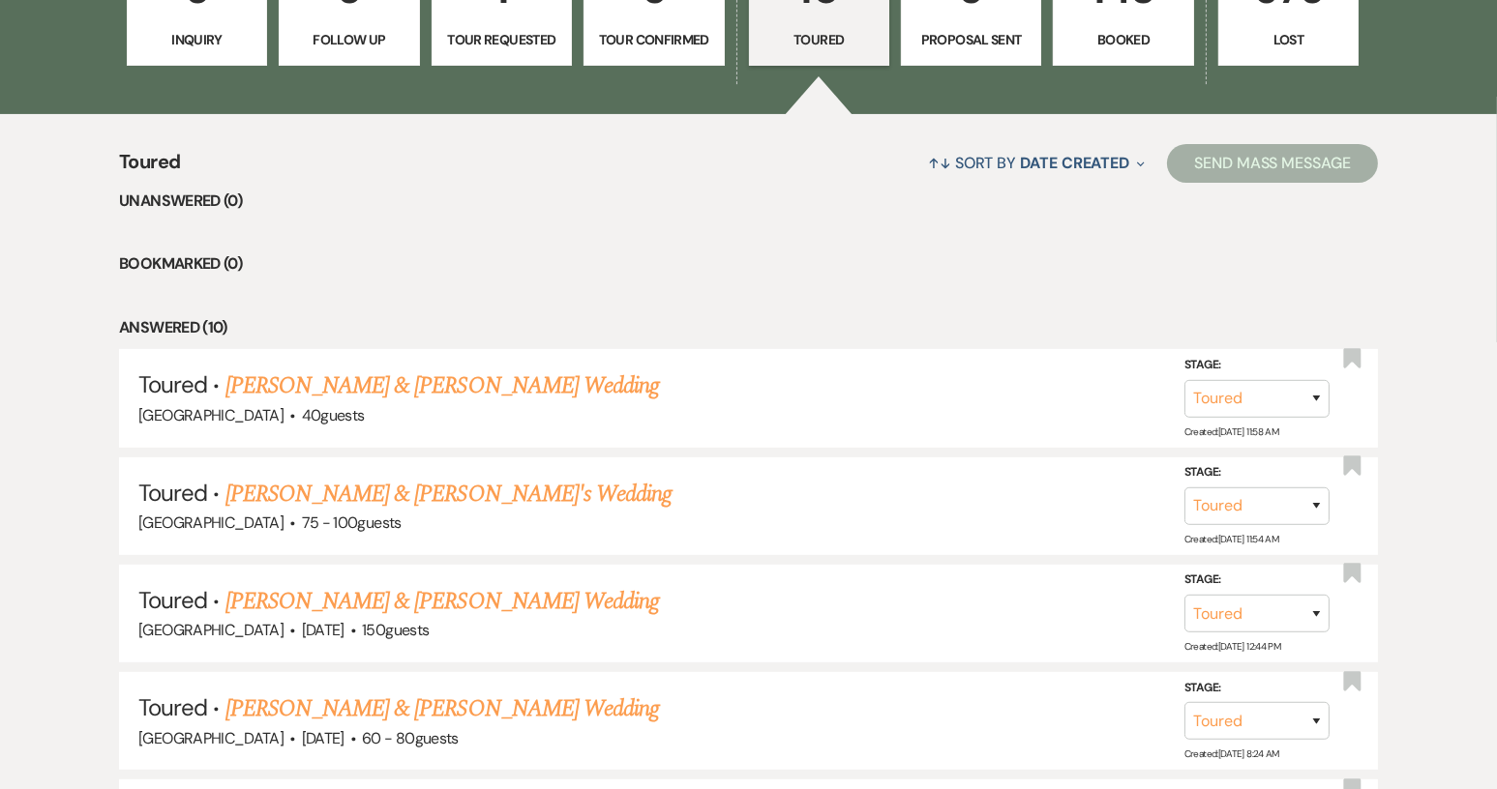
scroll to position [639, 0]
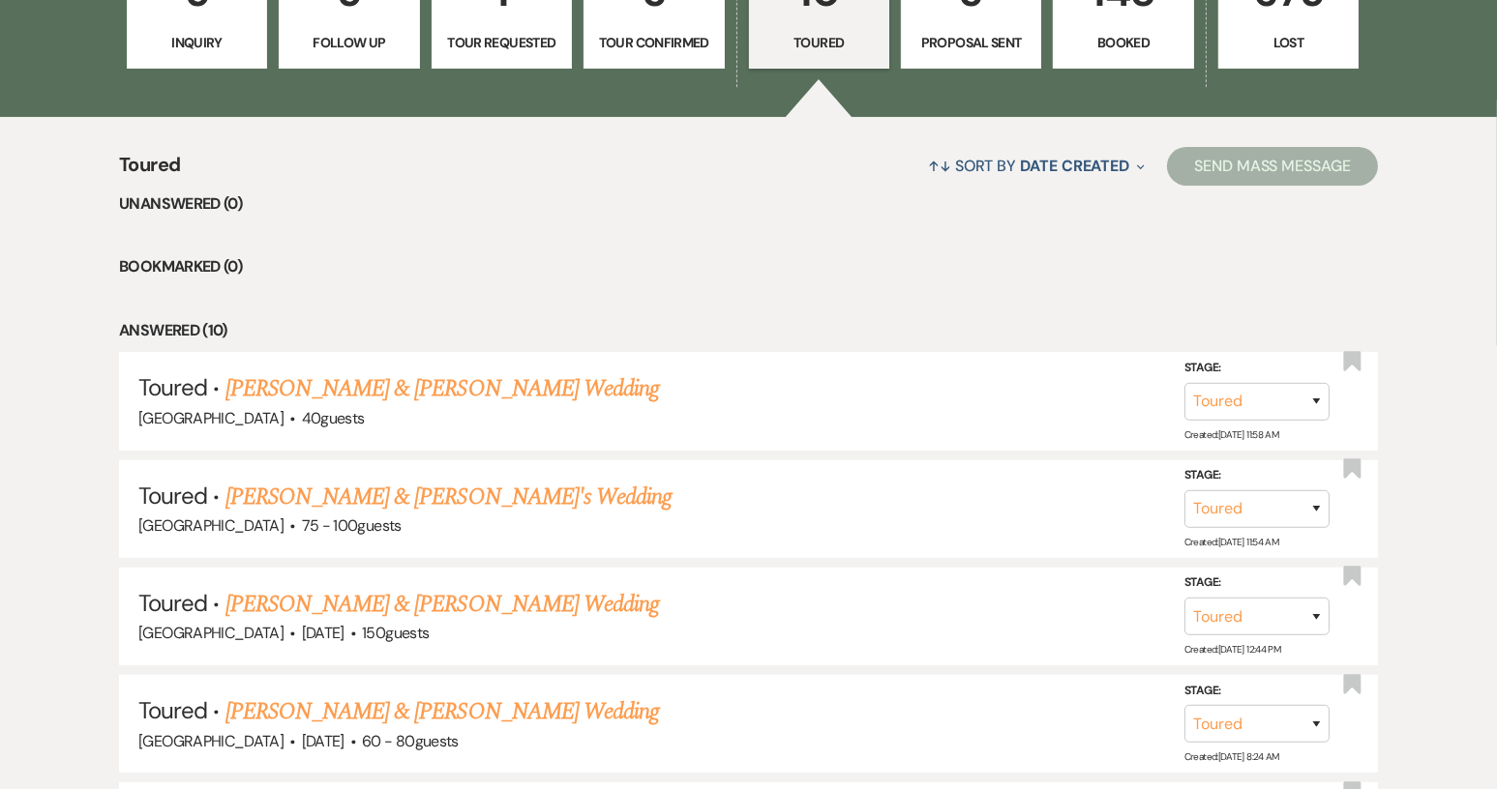
click at [972, 28] on link "3 Proposal Sent" at bounding box center [971, 7] width 140 height 124
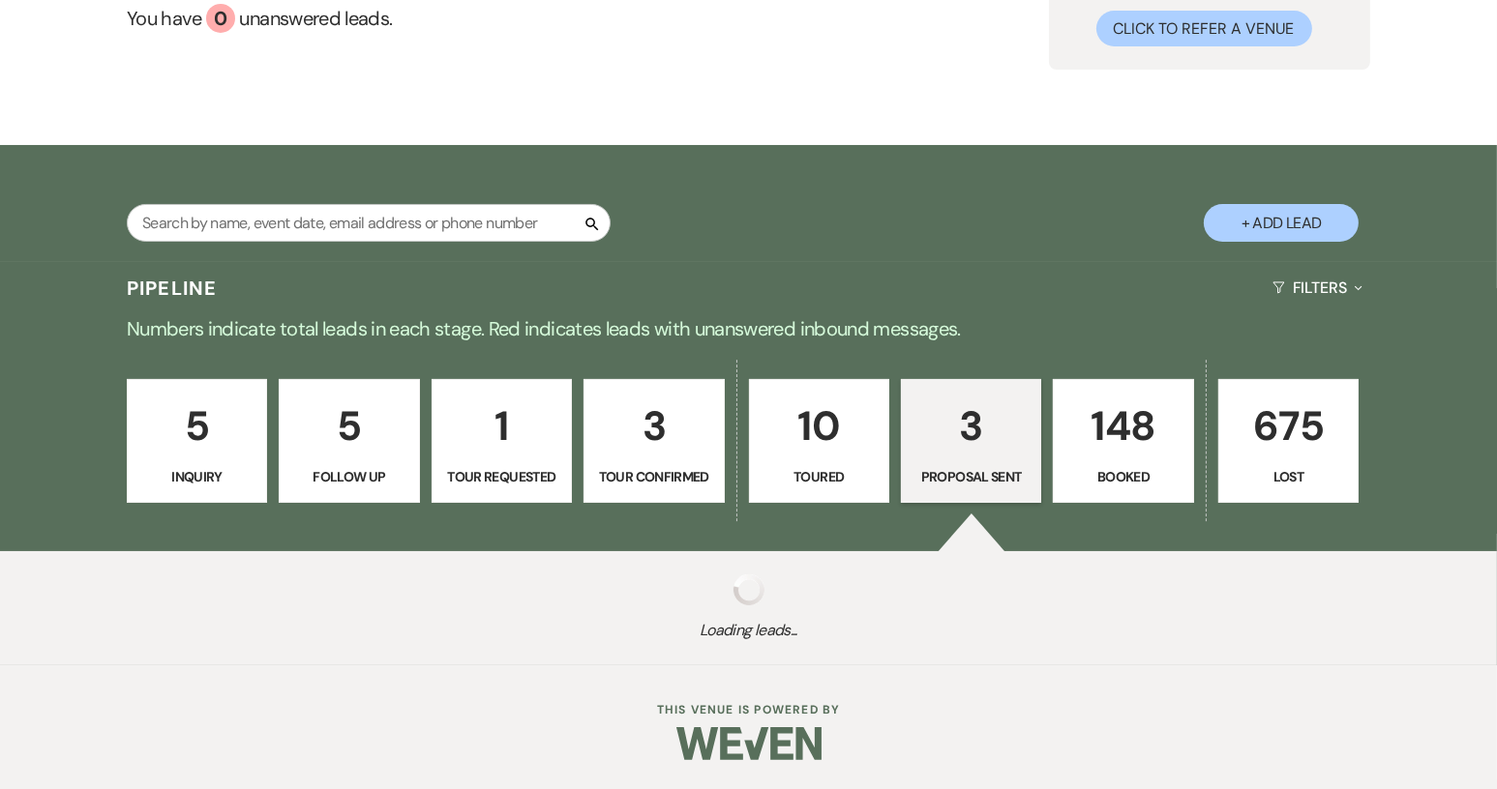
scroll to position [639, 0]
select select "6"
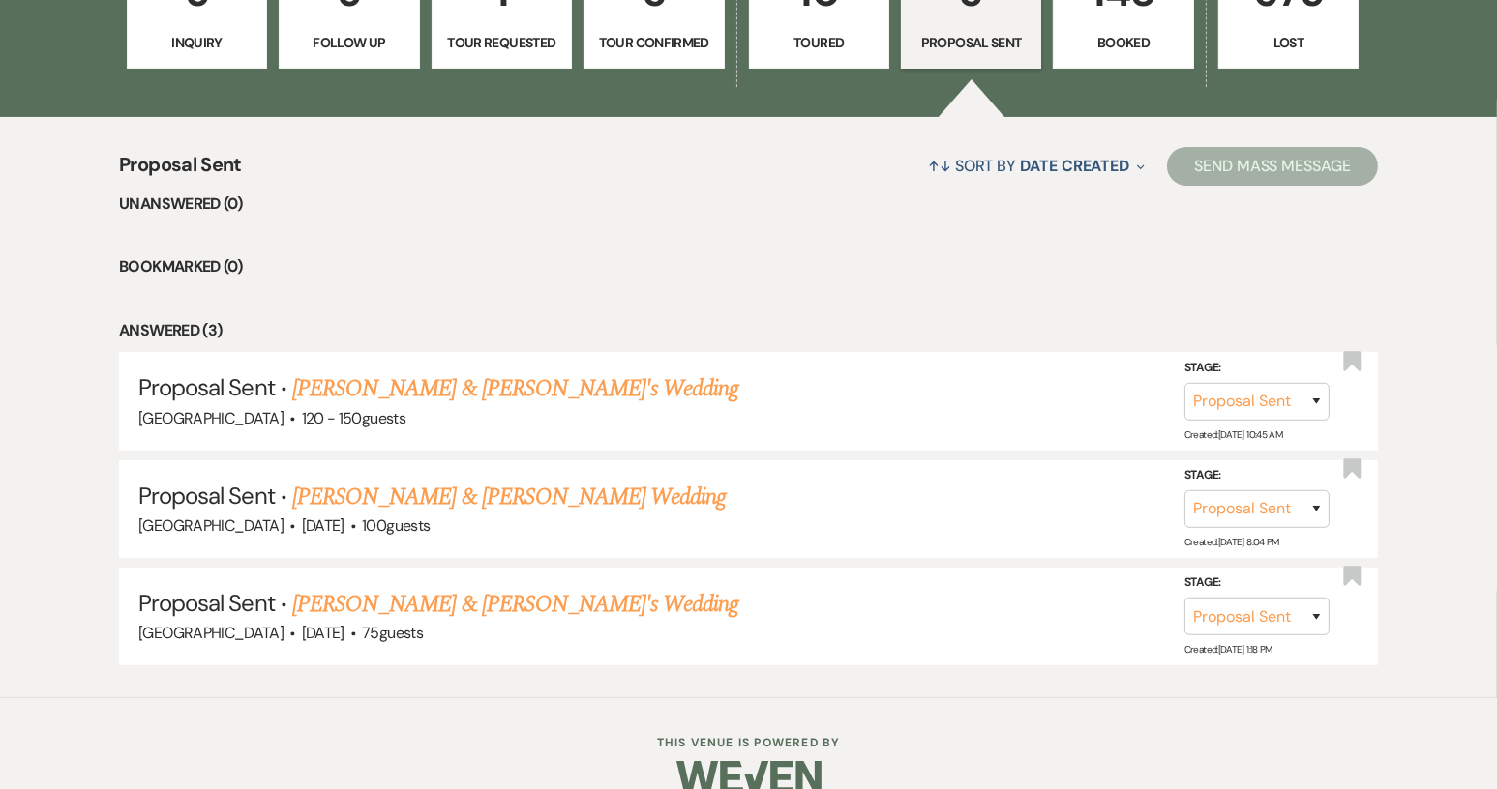
click at [189, 34] on p "Inquiry" at bounding box center [196, 42] width 115 height 21
